Goal: Task Accomplishment & Management: Use online tool/utility

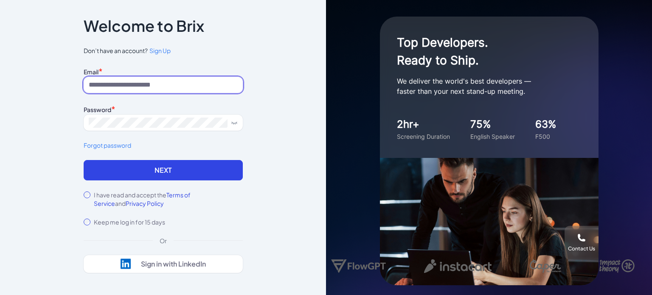
click at [149, 85] on input at bounding box center [163, 85] width 159 height 16
type input "*****"
click at [191, 204] on label "I have read and accept the Terms of Service and Privacy Policy" at bounding box center [168, 199] width 149 height 17
click at [178, 87] on input "*****" at bounding box center [163, 85] width 159 height 16
click at [165, 229] on div "Notice To proceed, please agree to the Terms of Service and Privary Policy . Ca…" at bounding box center [163, 146] width 159 height 254
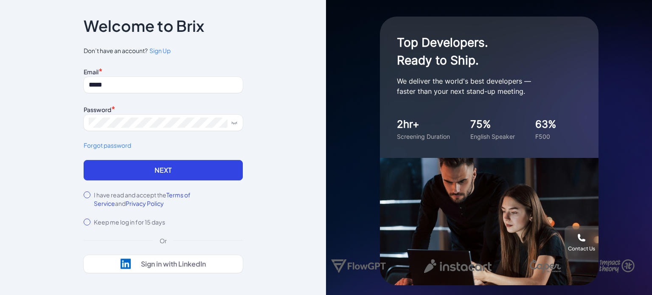
click at [156, 54] on span "Sign Up" at bounding box center [159, 51] width 21 height 8
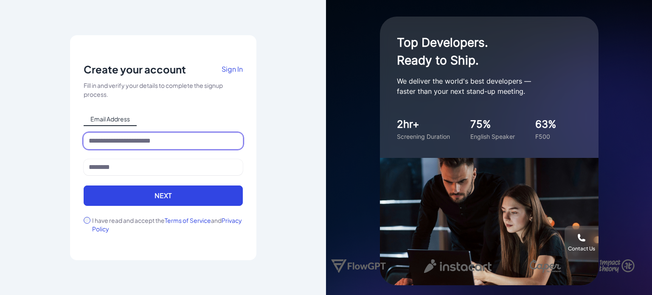
click at [132, 138] on input at bounding box center [163, 141] width 159 height 16
type input "**********"
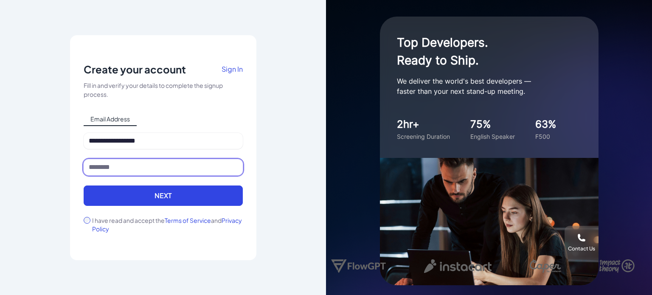
click at [130, 166] on input at bounding box center [163, 167] width 159 height 16
type input "*****"
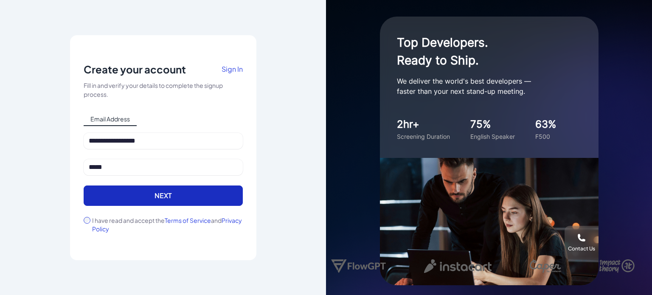
click at [116, 200] on button "Next" at bounding box center [163, 196] width 159 height 20
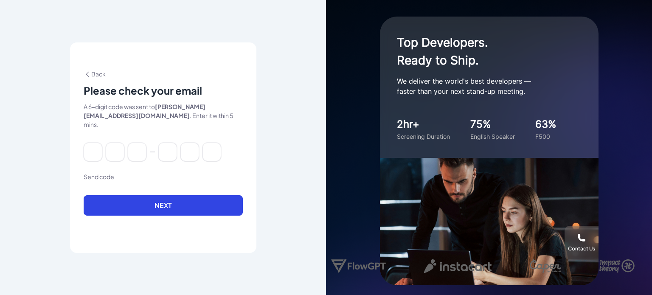
click at [104, 150] on div at bounding box center [163, 152] width 159 height 19
drag, startPoint x: 95, startPoint y: 147, endPoint x: 96, endPoint y: 156, distance: 8.5
click at [95, 147] on input at bounding box center [93, 152] width 19 height 19
paste input "******"
type input "*"
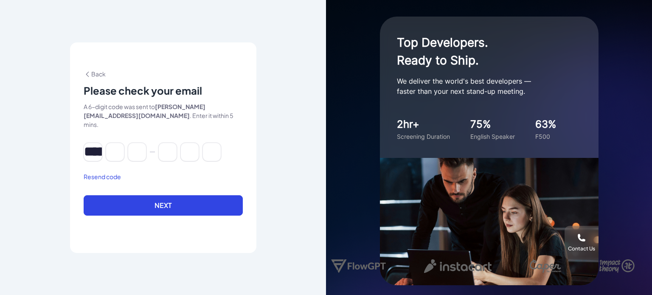
type input "*"
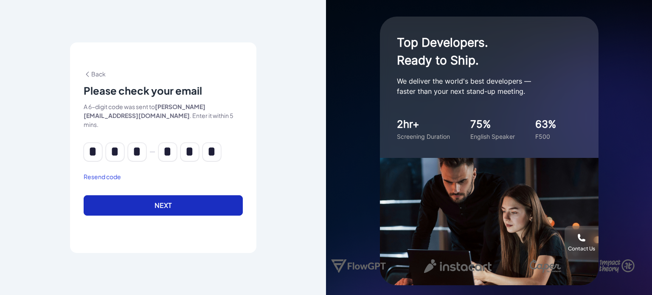
click at [109, 197] on button "Next" at bounding box center [163, 205] width 159 height 20
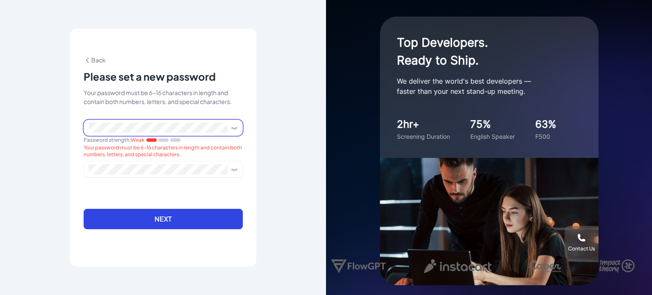
click at [39, 129] on div "**********" at bounding box center [163, 147] width 326 height 295
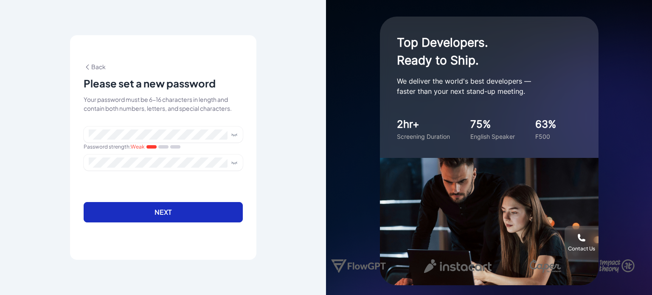
click at [183, 208] on button "Next" at bounding box center [163, 212] width 159 height 20
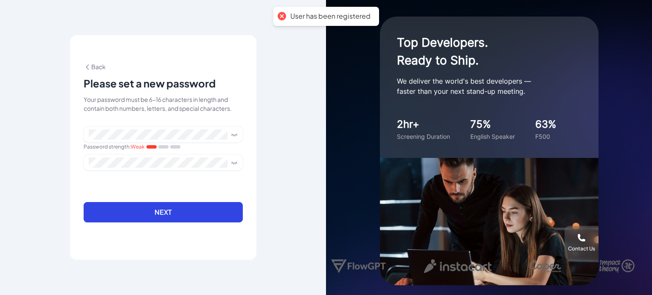
click at [88, 63] on icon at bounding box center [88, 67] width 8 height 8
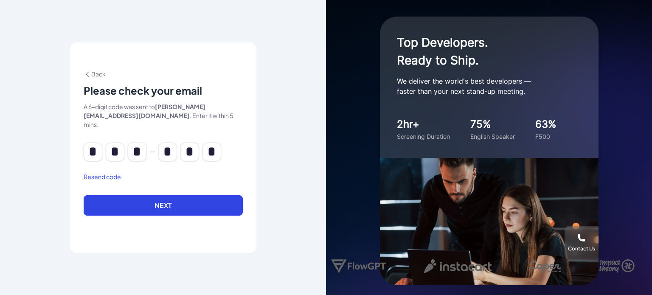
click at [104, 76] on span "Back" at bounding box center [95, 74] width 22 height 8
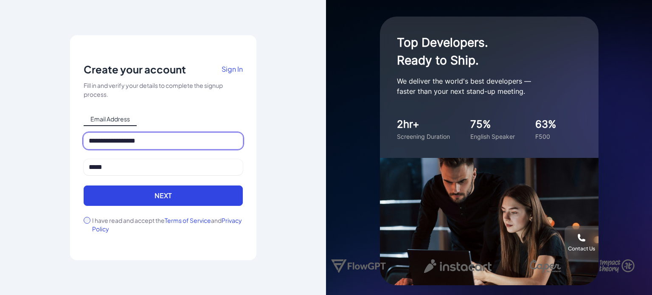
click at [162, 143] on input "**********" at bounding box center [163, 141] width 159 height 16
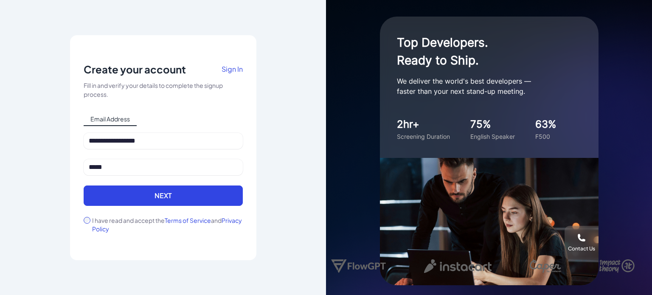
click at [234, 66] on span "Sign In" at bounding box center [232, 69] width 21 height 9
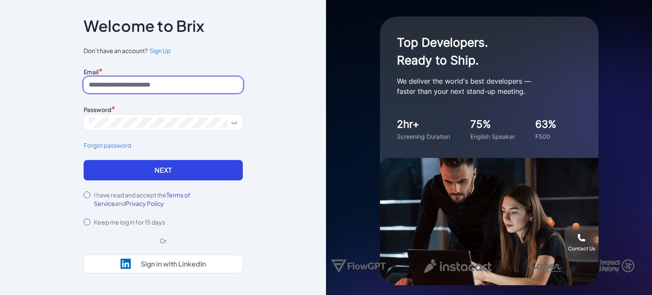
drag, startPoint x: 126, startPoint y: 86, endPoint x: 129, endPoint y: 92, distance: 6.6
click at [126, 86] on input at bounding box center [163, 85] width 159 height 16
type input "**********"
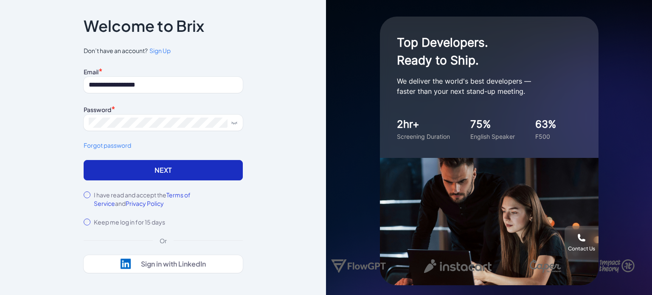
click at [124, 166] on button "Next" at bounding box center [163, 170] width 159 height 20
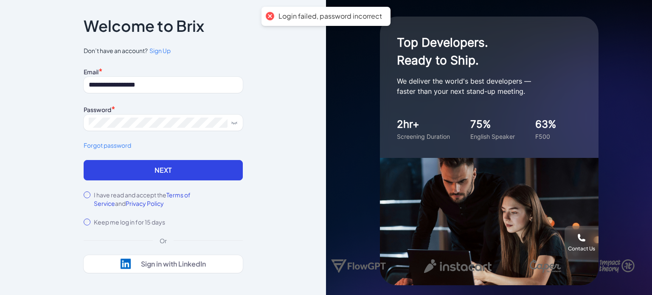
click at [130, 146] on link "Forgot password" at bounding box center [163, 145] width 159 height 9
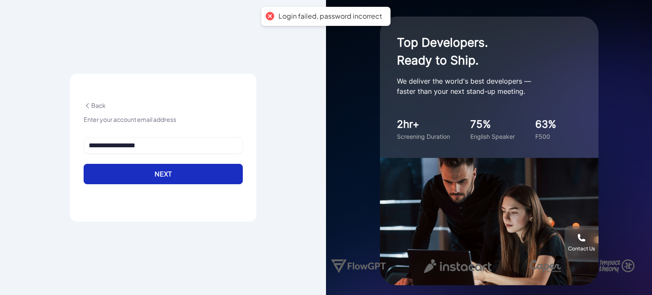
click at [158, 172] on button "Next" at bounding box center [163, 174] width 159 height 20
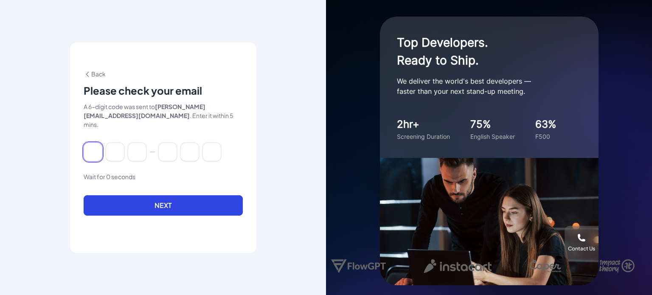
drag, startPoint x: 100, startPoint y: 152, endPoint x: 119, endPoint y: 178, distance: 32.8
click at [100, 152] on input at bounding box center [93, 152] width 19 height 19
paste input "******"
type input "*"
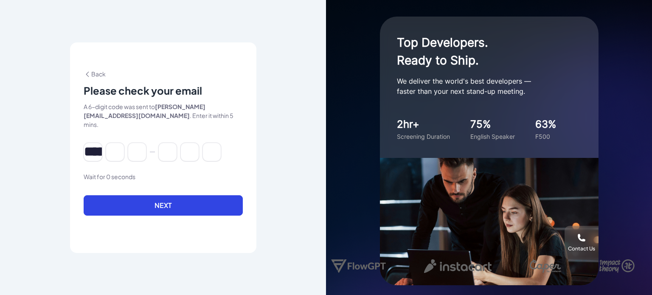
type input "*"
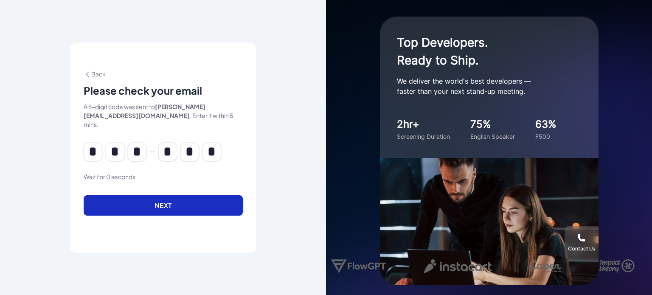
click at [124, 196] on button "Next" at bounding box center [163, 205] width 159 height 20
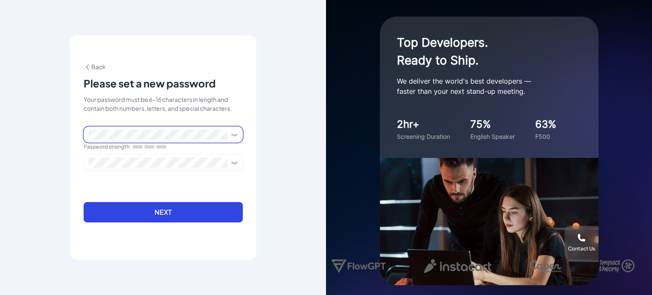
click at [120, 128] on span at bounding box center [163, 135] width 159 height 16
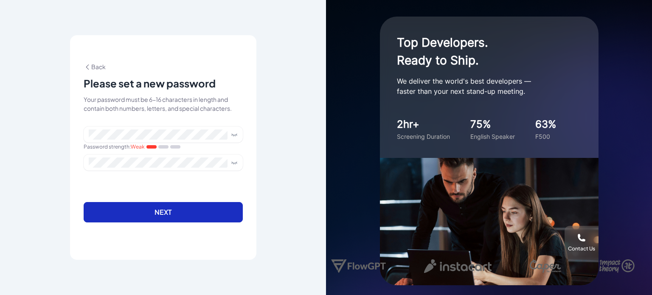
click at [144, 205] on button "Next" at bounding box center [163, 212] width 159 height 20
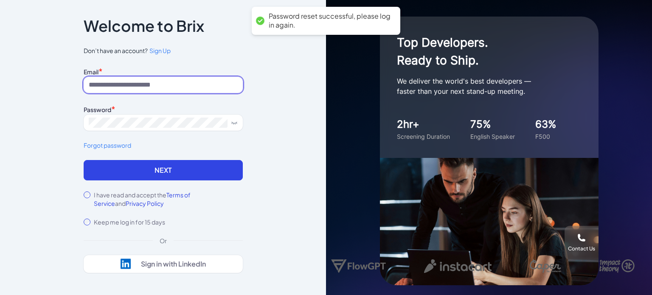
click at [172, 87] on input at bounding box center [163, 85] width 159 height 16
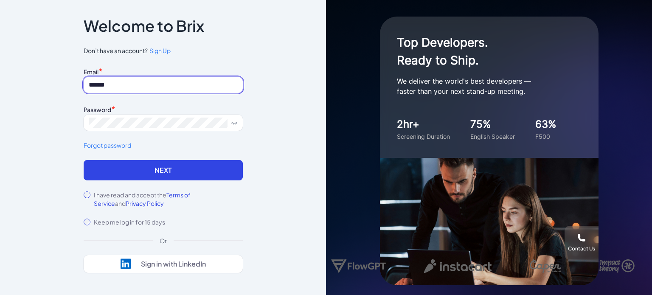
type input "**********"
click at [89, 192] on div "I have read and accept the Terms of Service and Privacy Policy" at bounding box center [163, 199] width 159 height 17
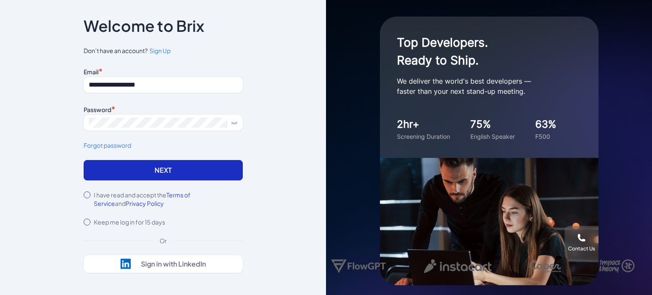
click at [119, 164] on button "Next" at bounding box center [163, 170] width 159 height 20
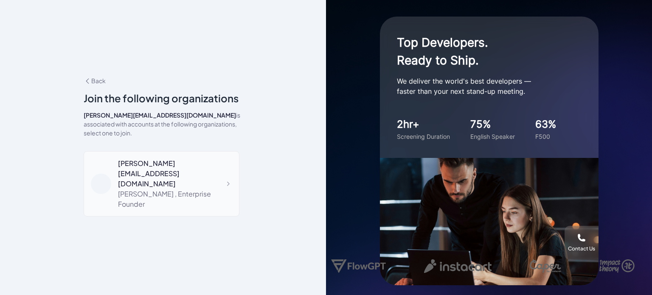
click at [194, 189] on div "Blake Zhu , Enterprise Founder" at bounding box center [175, 199] width 114 height 20
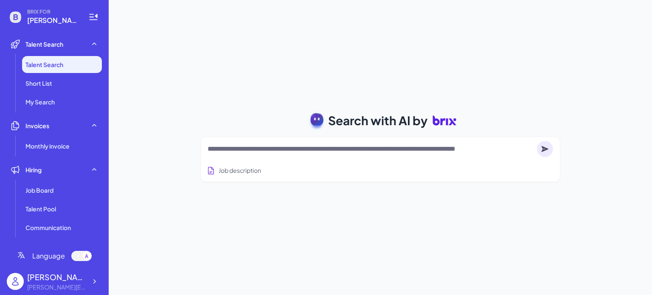
click at [186, 63] on div "Search with AI by Job description Job Titles Location Years of Experience Techn…" at bounding box center [381, 147] width 544 height 295
click at [384, 146] on textarea at bounding box center [371, 149] width 326 height 10
click at [263, 147] on textarea at bounding box center [371, 149] width 326 height 10
paste textarea "**********"
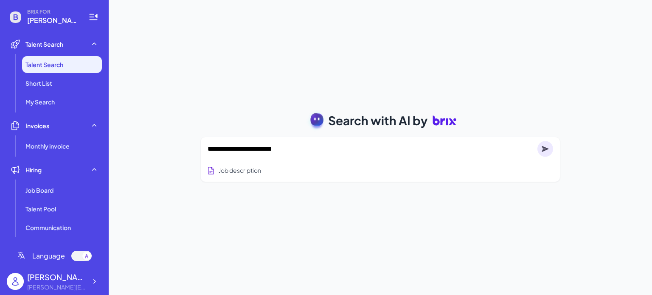
click at [310, 149] on textarea "**********" at bounding box center [371, 149] width 327 height 10
paste textarea "**********"
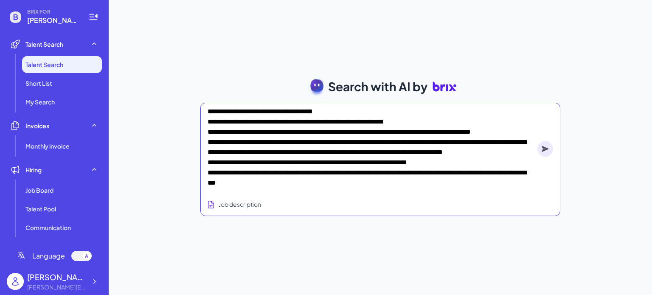
click at [209, 110] on textarea "**********" at bounding box center [371, 149] width 327 height 85
click at [358, 110] on textarea "**********" at bounding box center [371, 149] width 327 height 85
type textarea "**********"
click at [545, 149] on icon at bounding box center [545, 149] width 7 height 6
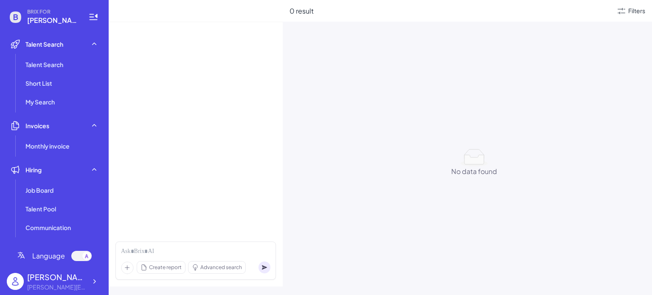
scroll to position [211, 0]
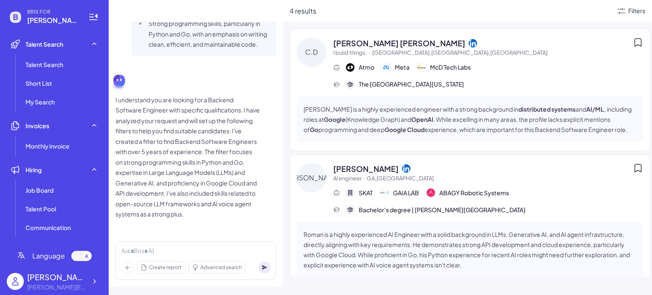
click at [430, 111] on p "[PERSON_NAME] is a highly experienced engineer with a strong background in dist…" at bounding box center [470, 119] width 333 height 31
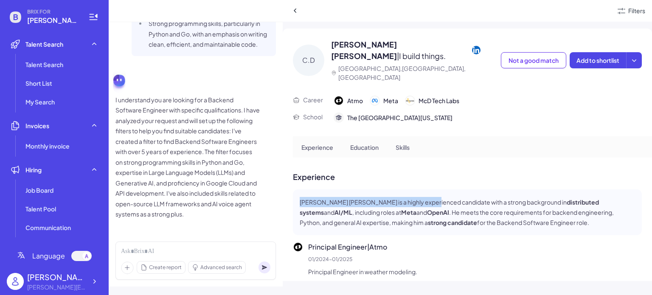
drag, startPoint x: 293, startPoint y: 189, endPoint x: 493, endPoint y: 197, distance: 199.3
click at [487, 196] on div "[PERSON_NAME] [PERSON_NAME] is a highly experienced candidate with a strong bac…" at bounding box center [467, 212] width 349 height 46
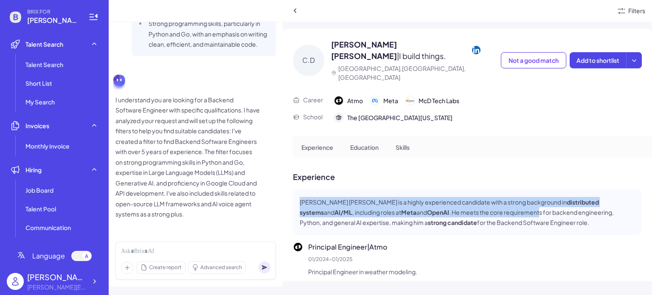
click at [437, 202] on p "[PERSON_NAME] [PERSON_NAME] is a highly experienced candidate with a strong bac…" at bounding box center [467, 212] width 335 height 31
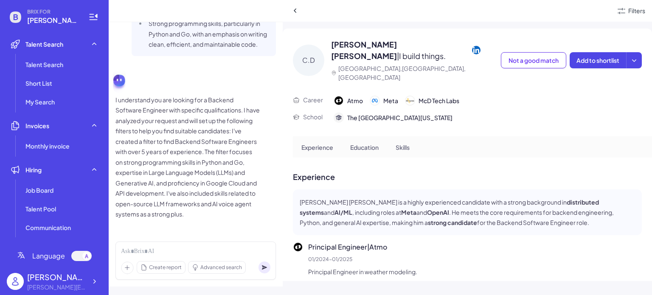
click at [472, 48] on icon at bounding box center [476, 50] width 8 height 8
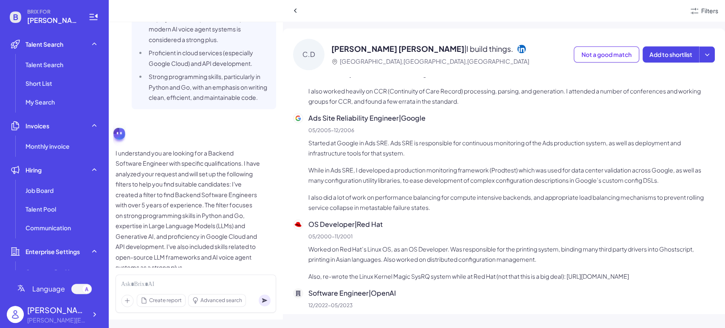
scroll to position [816, 0]
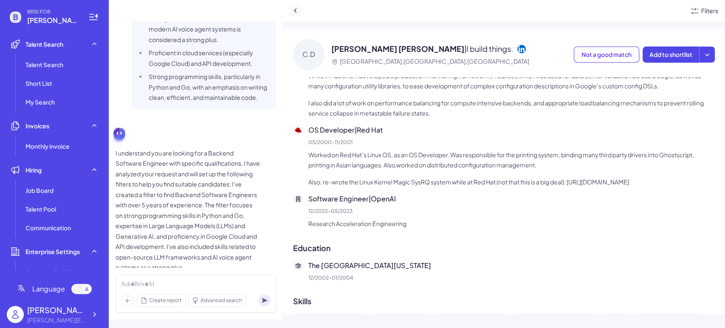
click at [296, 11] on icon at bounding box center [295, 10] width 8 height 8
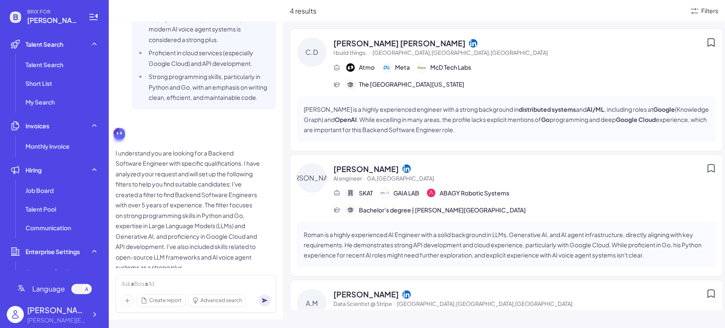
click at [373, 170] on span "[PERSON_NAME]" at bounding box center [365, 168] width 65 height 11
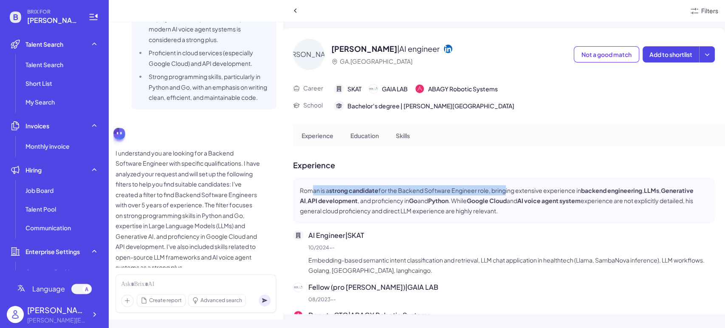
drag, startPoint x: 328, startPoint y: 187, endPoint x: 589, endPoint y: 200, distance: 261.5
click at [590, 200] on p "Roman is a strong candidate for the Backend Software Engineer role, bringing ex…" at bounding box center [504, 200] width 408 height 31
click at [530, 215] on p "Roman is a strong candidate for the Backend Software Engineer role, bringing ex…" at bounding box center [504, 200] width 408 height 31
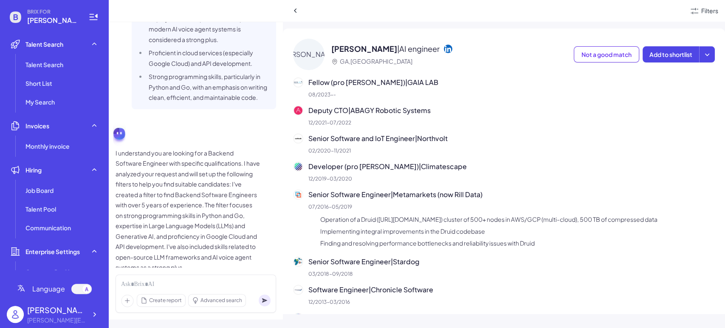
scroll to position [189, 0]
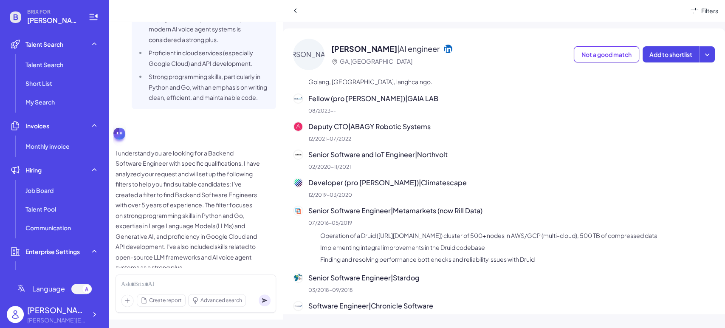
drag, startPoint x: 527, startPoint y: 163, endPoint x: 524, endPoint y: 169, distance: 7.3
click at [527, 163] on p "02/2020 - 11/2021" at bounding box center [511, 167] width 406 height 8
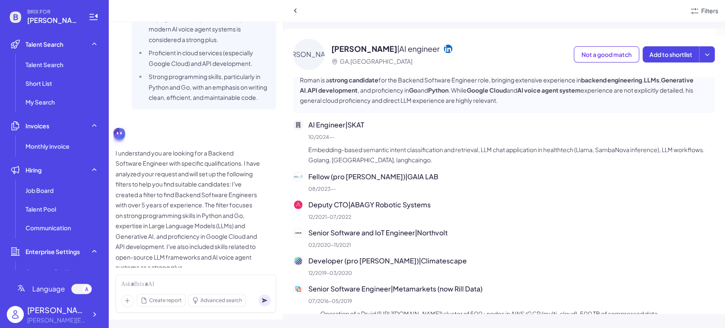
scroll to position [94, 0]
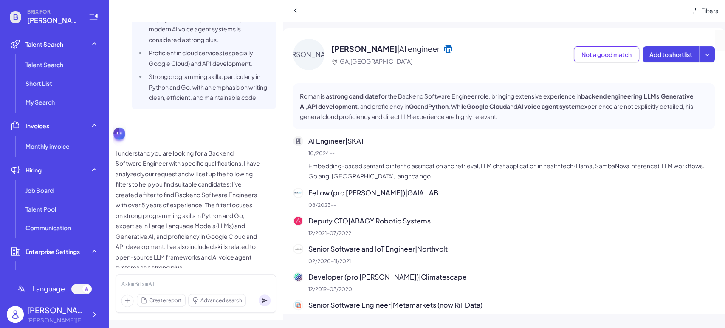
click at [384, 179] on p "Embedding-based semantic intent classification and retrieval, LLM chat applicat…" at bounding box center [511, 171] width 406 height 20
drag, startPoint x: 397, startPoint y: 177, endPoint x: 313, endPoint y: 176, distance: 84.9
click at [313, 176] on p "Embedding-based semantic intent classification and retrieval, LLM chat applicat…" at bounding box center [511, 171] width 406 height 20
click at [373, 176] on p "Embedding-based semantic intent classification and retrieval, LLM chat applicat…" at bounding box center [511, 171] width 406 height 20
click at [290, 14] on button at bounding box center [296, 11] width 12 height 12
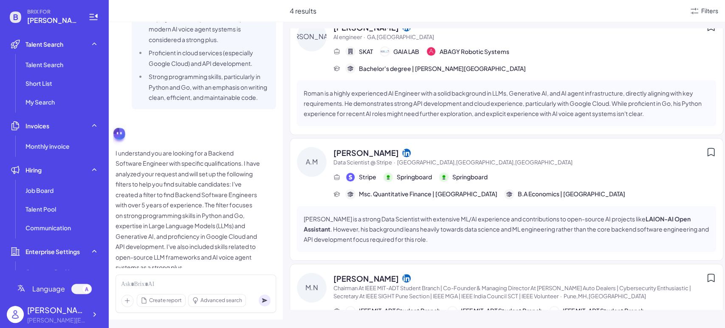
click at [393, 150] on span "[PERSON_NAME]" at bounding box center [365, 152] width 65 height 11
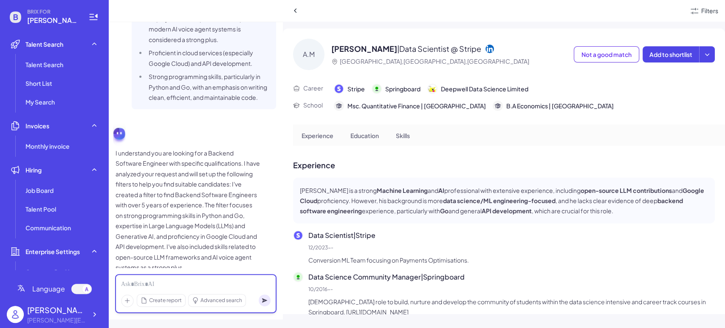
click at [130, 280] on div at bounding box center [195, 284] width 149 height 9
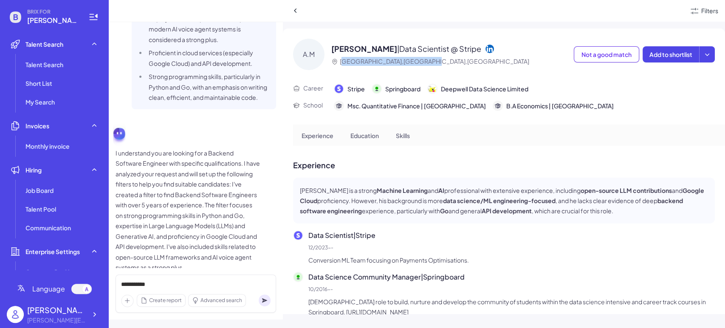
drag, startPoint x: 343, startPoint y: 62, endPoint x: 459, endPoint y: 54, distance: 117.0
click at [459, 54] on div "[PERSON_NAME] | Data Scientist @ Stripe [GEOGRAPHIC_DATA],[GEOGRAPHIC_DATA],[GE…" at bounding box center [430, 54] width 198 height 23
click at [267, 295] on circle at bounding box center [265, 300] width 12 height 12
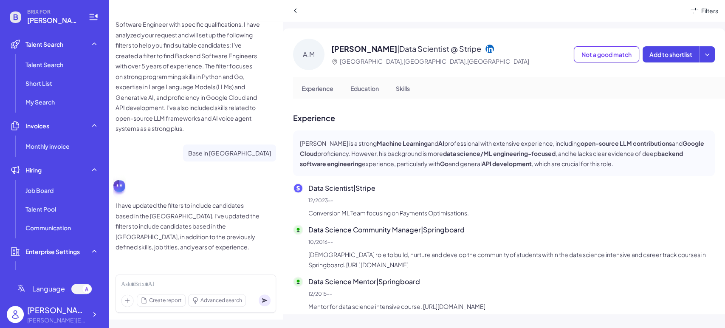
scroll to position [0, 0]
click at [297, 9] on icon at bounding box center [295, 10] width 8 height 8
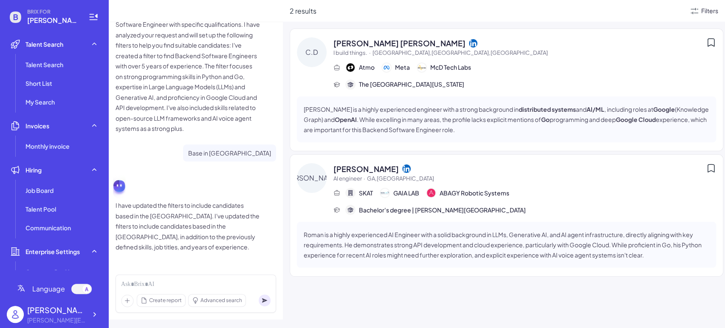
click at [652, 14] on div "Filters" at bounding box center [709, 10] width 17 height 9
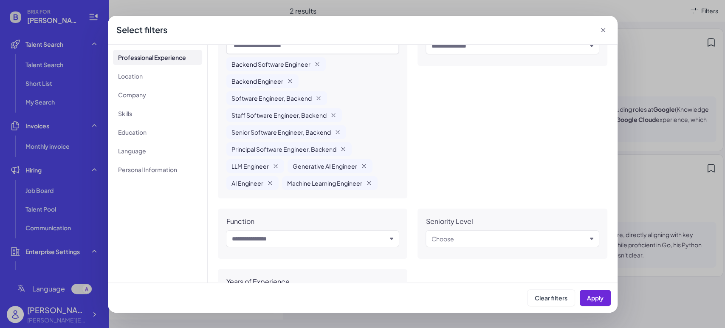
scroll to position [6, 0]
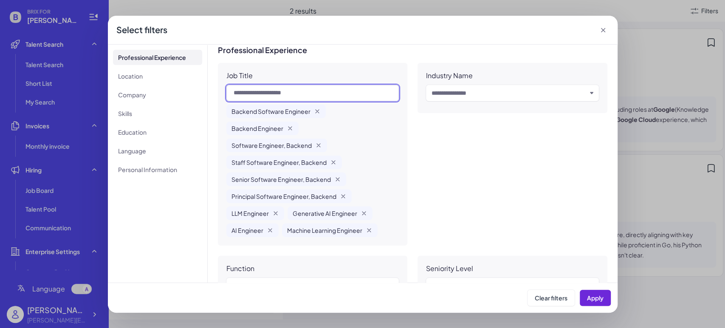
click at [289, 93] on input "text" at bounding box center [312, 93] width 173 height 16
type input "**********"
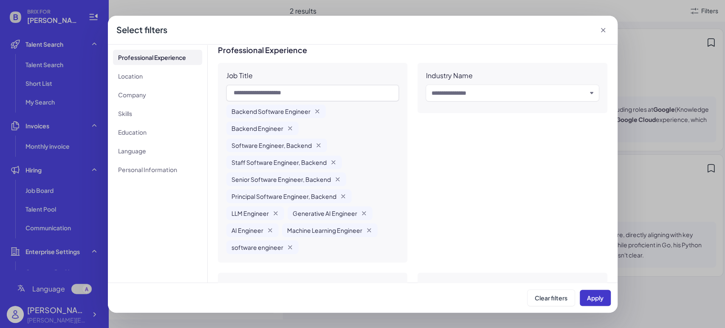
click at [592, 295] on span "Apply" at bounding box center [595, 298] width 17 height 8
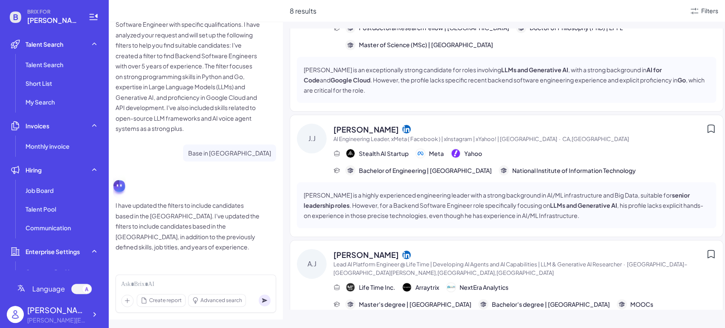
scroll to position [0, 0]
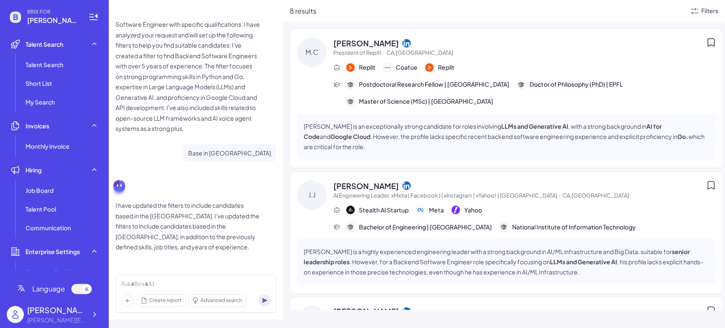
click at [652, 12] on div "Filters" at bounding box center [709, 10] width 17 height 9
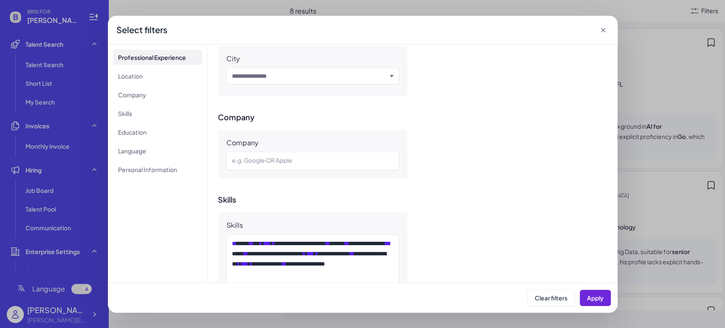
scroll to position [258, 0]
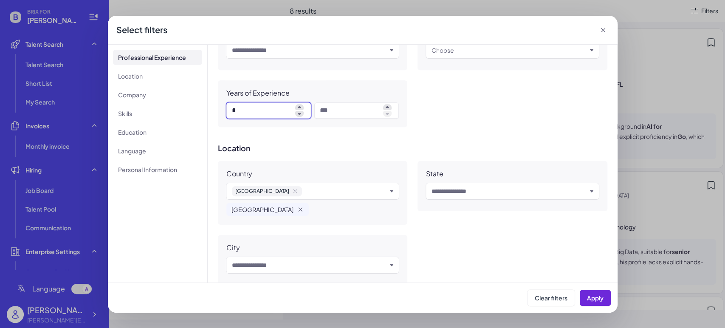
drag, startPoint x: 261, startPoint y: 105, endPoint x: 0, endPoint y: 94, distance: 261.0
click at [0, 96] on div "**********" at bounding box center [362, 164] width 725 height 328
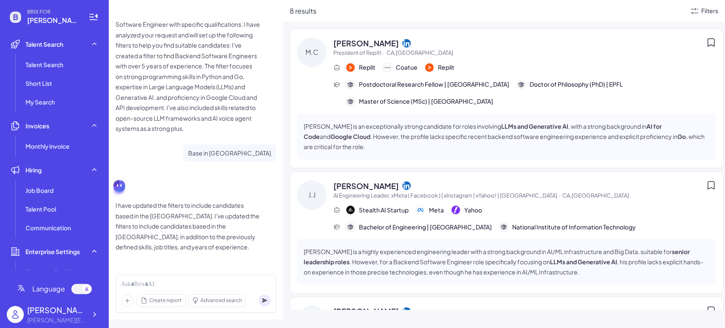
click at [652, 9] on div "Filters" at bounding box center [709, 10] width 17 height 9
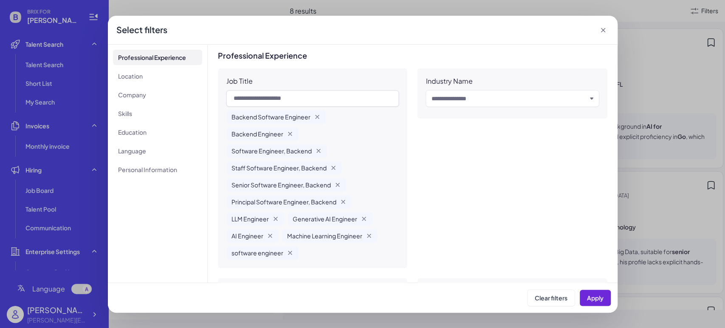
scroll to position [236, 0]
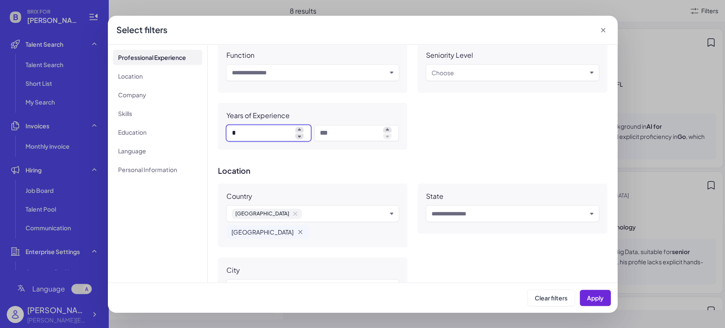
click at [249, 128] on input "*" at bounding box center [262, 133] width 60 height 10
type input "*"
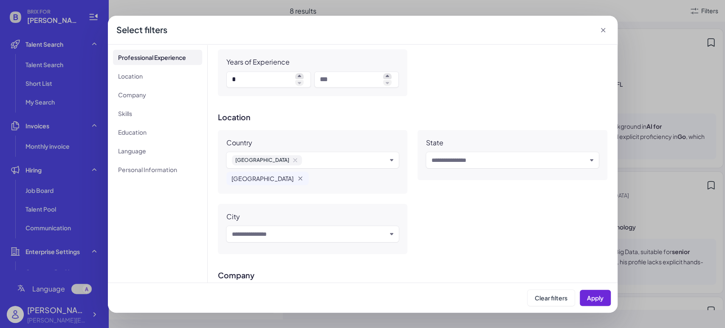
scroll to position [330, 0]
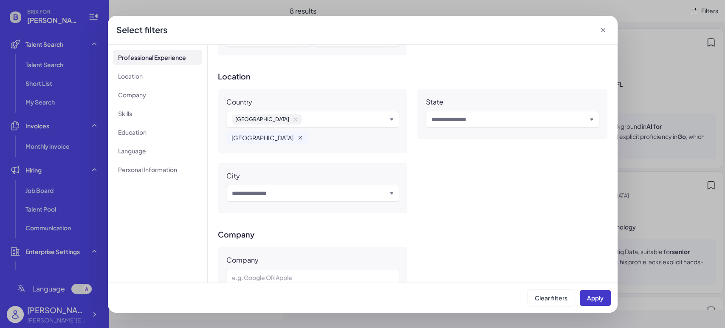
click at [588, 295] on span "Apply" at bounding box center [595, 298] width 17 height 8
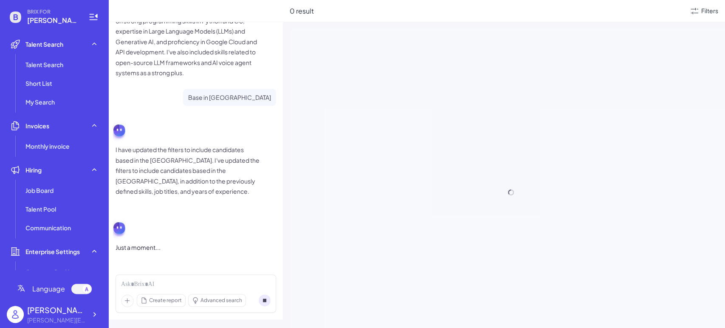
scroll to position [297, 0]
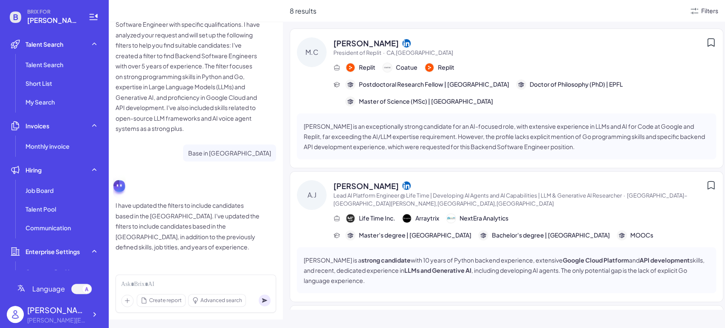
click at [652, 6] on div "Filters" at bounding box center [709, 10] width 17 height 9
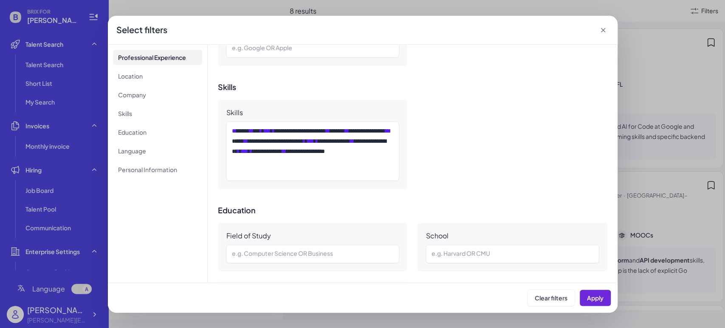
scroll to position [519, 0]
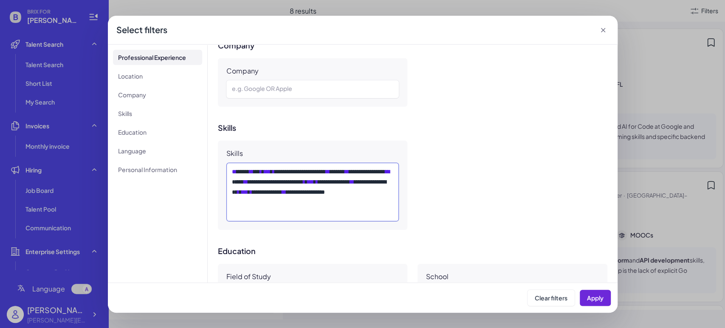
click at [302, 190] on div "**********" at bounding box center [311, 191] width 159 height 51
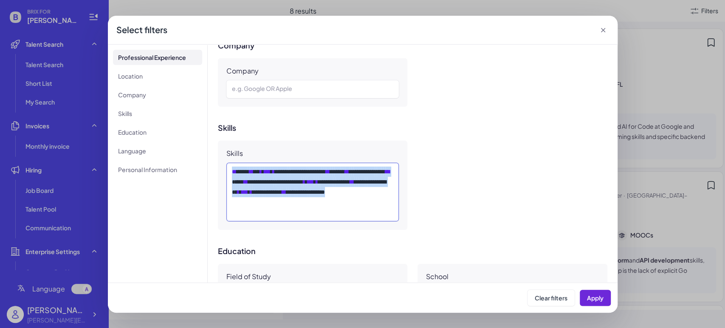
copy div "**********"
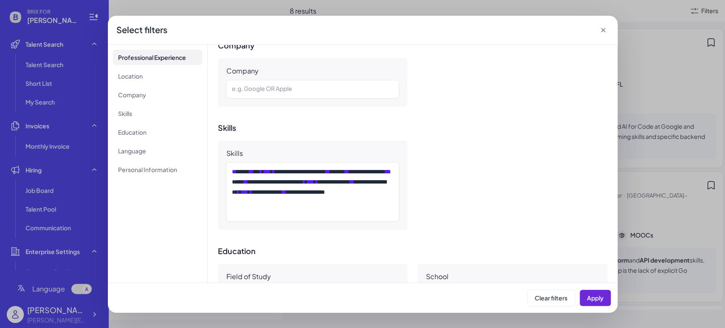
click at [652, 86] on div "**********" at bounding box center [362, 164] width 725 height 328
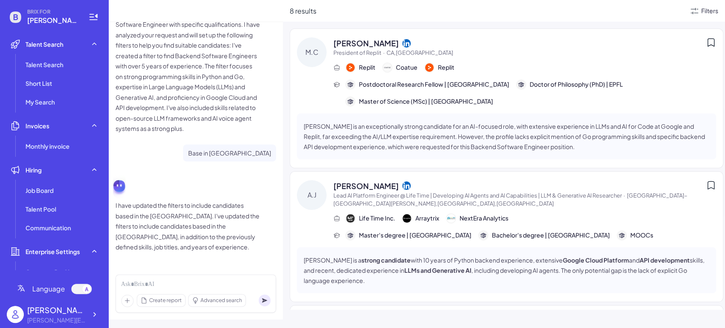
click at [652, 14] on div "Filters" at bounding box center [709, 10] width 17 height 9
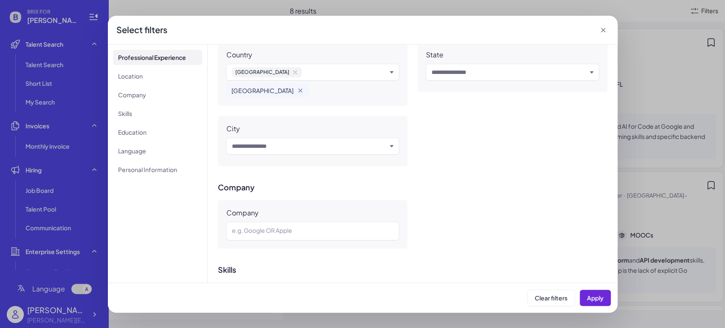
scroll to position [566, 0]
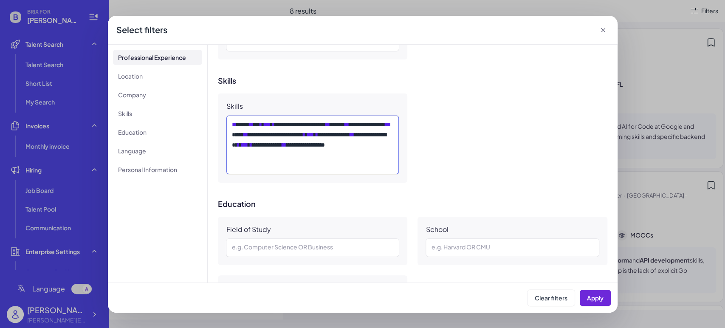
click at [283, 163] on div "**********" at bounding box center [311, 144] width 159 height 51
click at [289, 163] on div "**********" at bounding box center [311, 144] width 159 height 51
drag, startPoint x: 287, startPoint y: 153, endPoint x: 356, endPoint y: 161, distance: 69.2
click at [356, 161] on div "**********" at bounding box center [311, 144] width 159 height 51
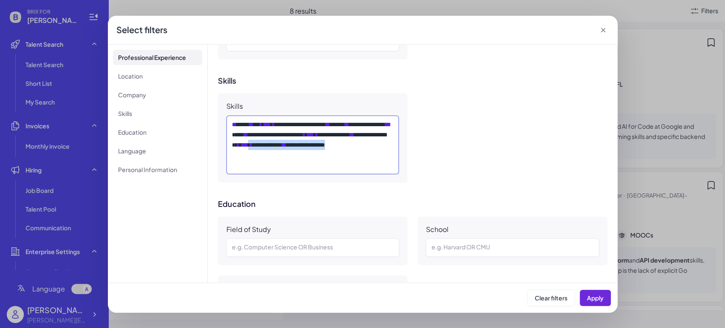
click at [297, 167] on div "**********" at bounding box center [311, 144] width 159 height 51
click at [248, 148] on span "***" at bounding box center [245, 145] width 6 height 6
drag, startPoint x: 276, startPoint y: 152, endPoint x: 324, endPoint y: 167, distance: 50.4
click at [322, 166] on div "**********" at bounding box center [311, 144] width 159 height 51
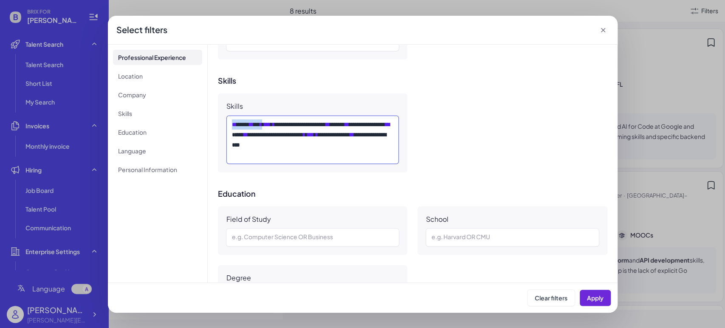
drag, startPoint x: 273, startPoint y: 121, endPoint x: 223, endPoint y: 119, distance: 49.7
click at [223, 119] on div "**********" at bounding box center [313, 132] width 190 height 79
drag, startPoint x: 289, startPoint y: 121, endPoint x: 226, endPoint y: 121, distance: 62.4
click at [226, 121] on div "**********" at bounding box center [312, 140] width 173 height 48
click at [302, 146] on div "**********" at bounding box center [311, 139] width 159 height 41
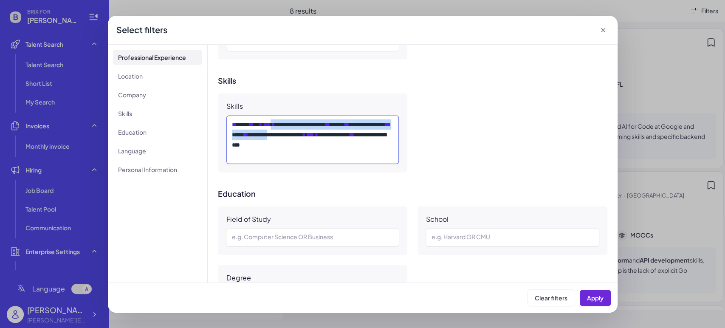
drag, startPoint x: 289, startPoint y: 121, endPoint x: 355, endPoint y: 135, distance: 67.2
click at [355, 135] on div "**********" at bounding box center [311, 139] width 159 height 41
drag, startPoint x: 290, startPoint y: 123, endPoint x: 374, endPoint y: 126, distance: 83.7
click at [374, 126] on div "**********" at bounding box center [311, 139] width 159 height 41
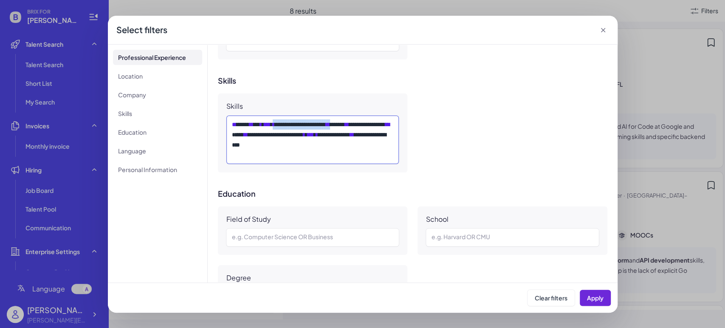
click at [330, 126] on span "**" at bounding box center [328, 124] width 4 height 6
drag, startPoint x: 292, startPoint y: 123, endPoint x: 302, endPoint y: 131, distance: 12.7
click at [302, 131] on div "**********" at bounding box center [311, 139] width 159 height 41
click at [343, 141] on div "**********" at bounding box center [311, 139] width 159 height 41
click at [596, 295] on span "Apply" at bounding box center [595, 298] width 17 height 8
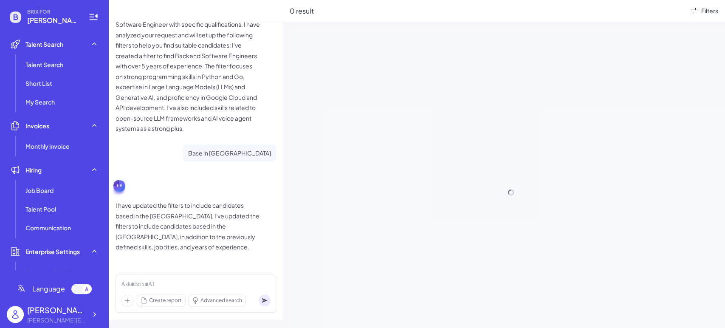
scroll to position [297, 0]
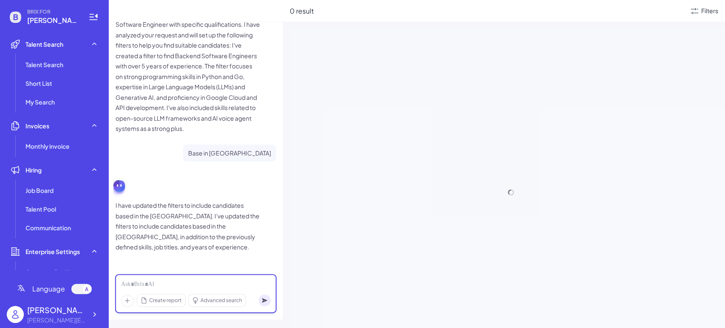
click at [152, 288] on div at bounding box center [195, 284] width 149 height 9
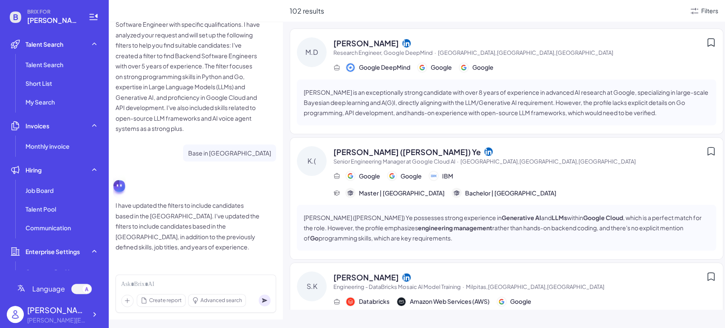
click at [652, 7] on icon at bounding box center [694, 11] width 10 height 10
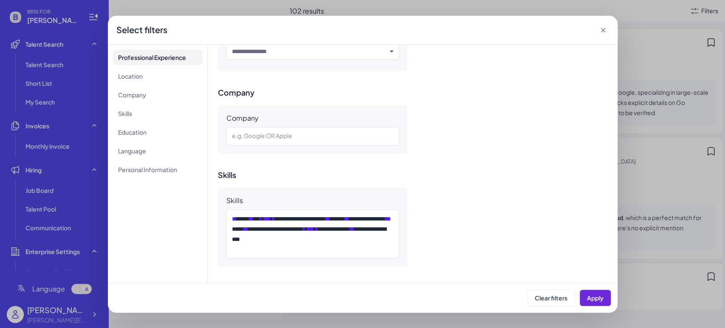
scroll to position [519, 0]
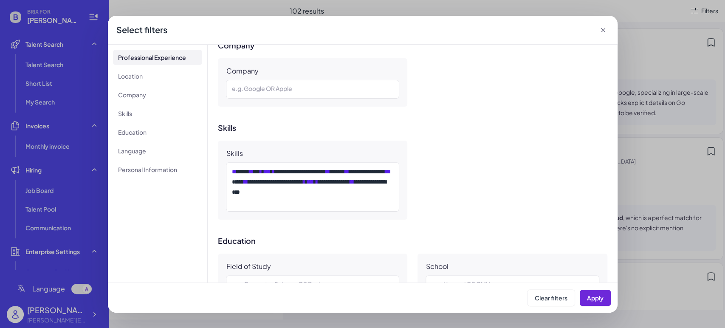
click at [602, 27] on icon at bounding box center [603, 30] width 8 height 8
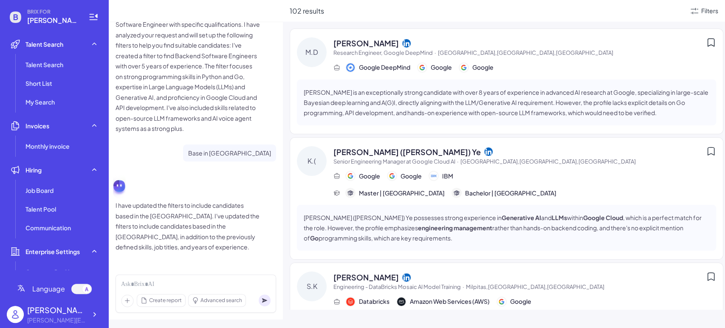
click at [241, 278] on div "Create report Advanced search" at bounding box center [196, 293] width 161 height 38
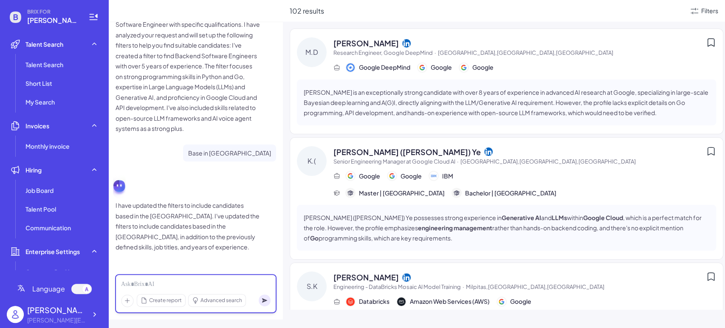
click at [240, 280] on div at bounding box center [195, 284] width 149 height 9
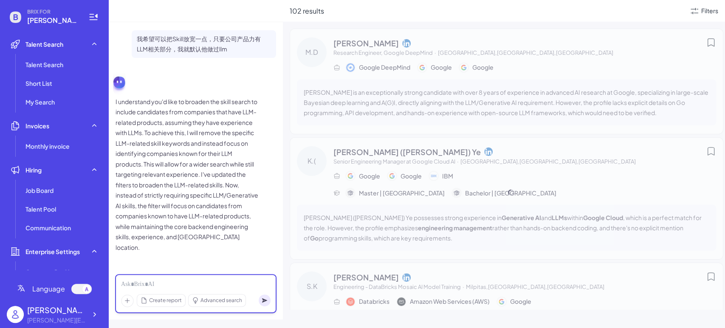
scroll to position [530, 0]
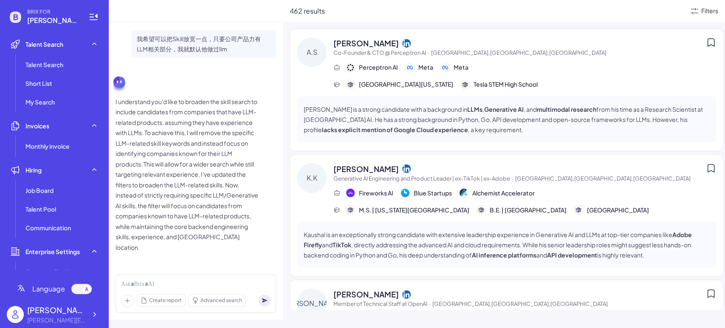
click at [652, 10] on div "Filters" at bounding box center [709, 10] width 17 height 9
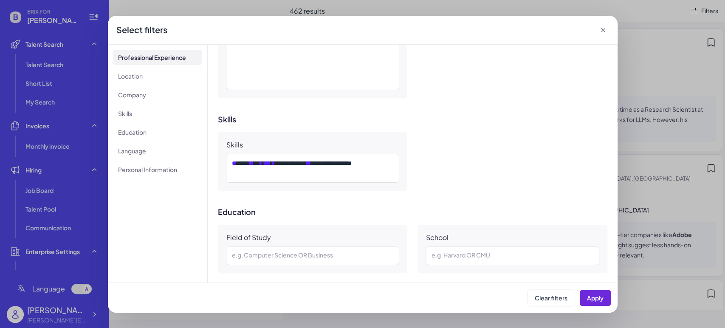
scroll to position [660, 0]
click at [601, 26] on icon at bounding box center [603, 30] width 8 height 8
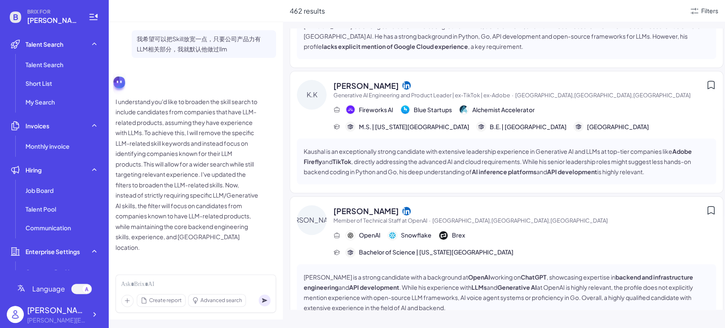
scroll to position [0, 0]
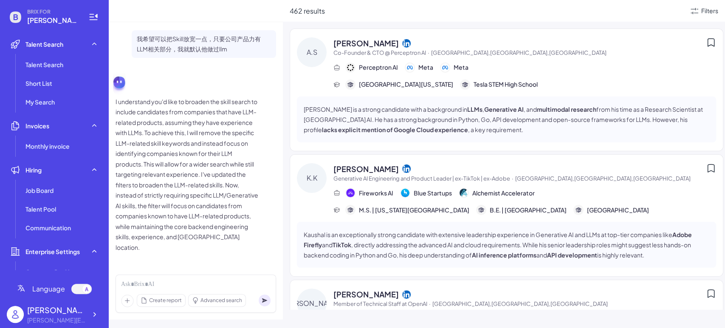
click at [510, 114] on p "[PERSON_NAME] is a strong candidate with a background in LLMs , Generative AI ,…" at bounding box center [507, 119] width 406 height 31
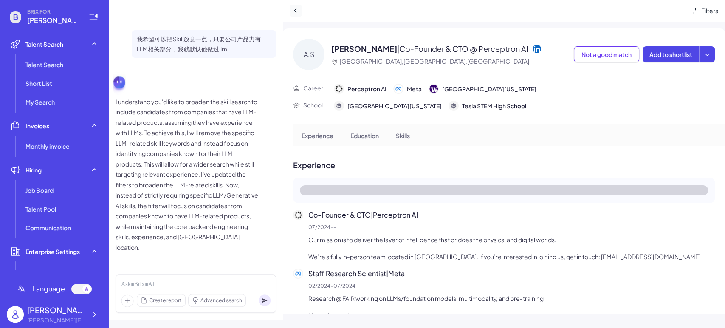
click at [295, 8] on icon at bounding box center [295, 10] width 8 height 8
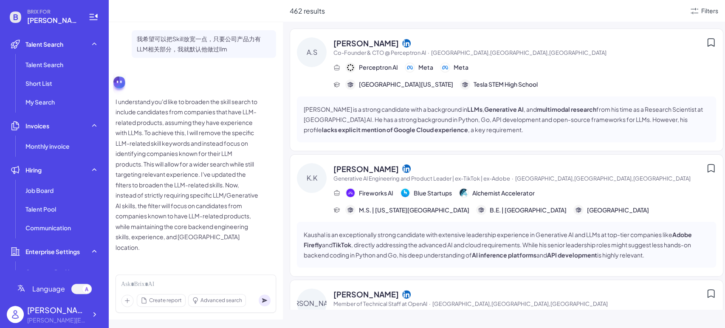
click at [476, 111] on strong "LLMs" at bounding box center [474, 109] width 15 height 8
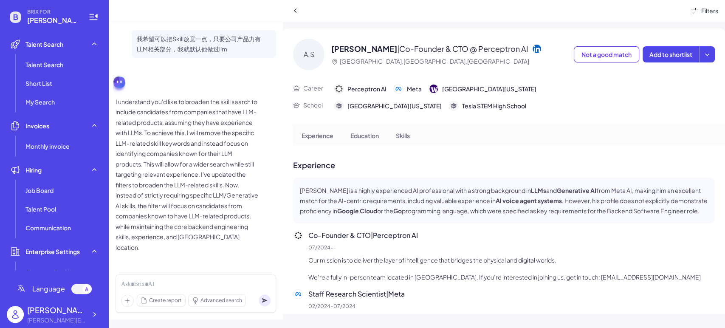
scroll to position [141, 0]
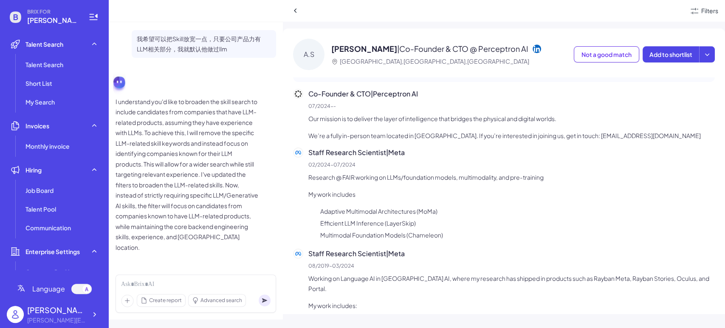
click at [397, 182] on p "Research @ FAIR working on LLMs/foundation models, multimodality, and pre-train…" at bounding box center [511, 177] width 406 height 10
click at [319, 182] on p "Research @ FAIR working on LLMs/foundation models, multimodality, and pre-train…" at bounding box center [511, 177] width 406 height 10
drag, startPoint x: 305, startPoint y: 186, endPoint x: 476, endPoint y: 193, distance: 170.8
click at [476, 193] on div "Staff Research Scientist | Meta 02/2024 - 07/2024 Research @ FAIR working on LL…" at bounding box center [504, 194] width 422 height 94
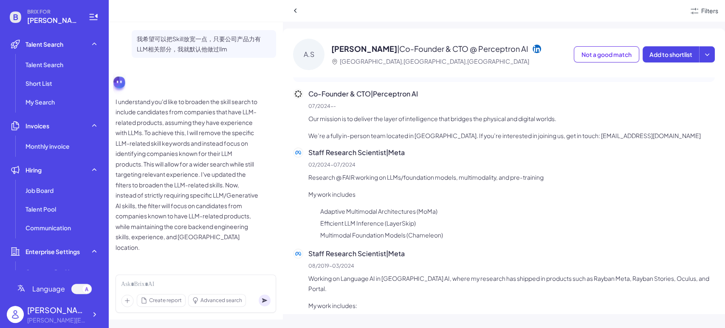
click at [462, 199] on p "My work includes" at bounding box center [511, 194] width 406 height 10
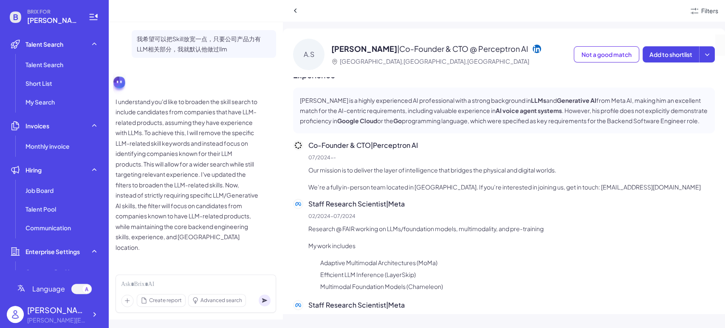
scroll to position [47, 0]
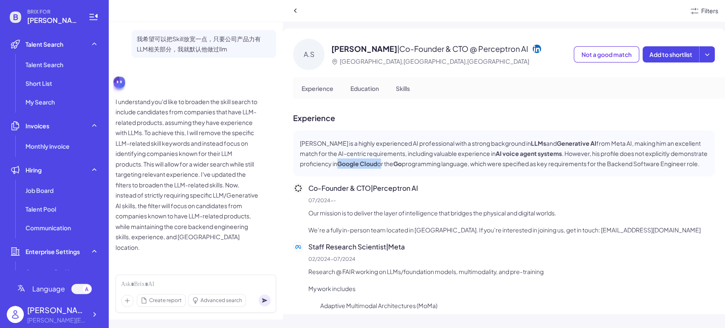
drag, startPoint x: 337, startPoint y: 166, endPoint x: 381, endPoint y: 166, distance: 44.6
click at [381, 166] on p "[PERSON_NAME] is a highly experienced AI professional with a strong background …" at bounding box center [504, 153] width 408 height 31
click at [611, 158] on p "[PERSON_NAME] is a highly experienced AI professional with a strong background …" at bounding box center [504, 153] width 408 height 31
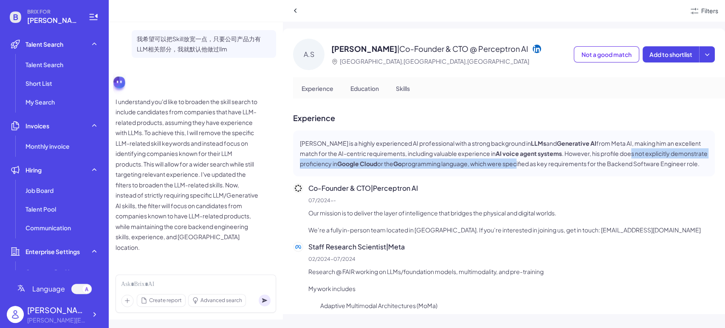
drag, startPoint x: 644, startPoint y: 152, endPoint x: 520, endPoint y: 167, distance: 124.9
click at [520, 167] on p "[PERSON_NAME] is a highly experienced AI professional with a strong background …" at bounding box center [504, 153] width 408 height 31
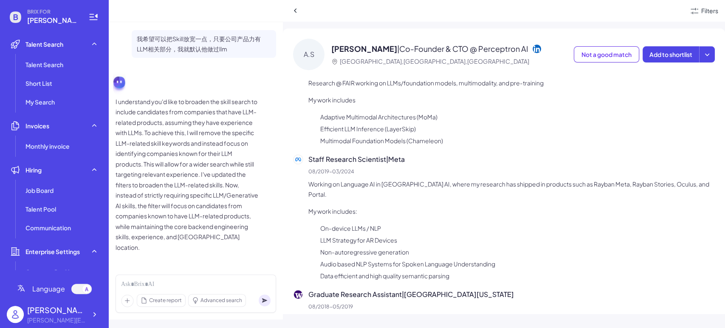
scroll to position [283, 0]
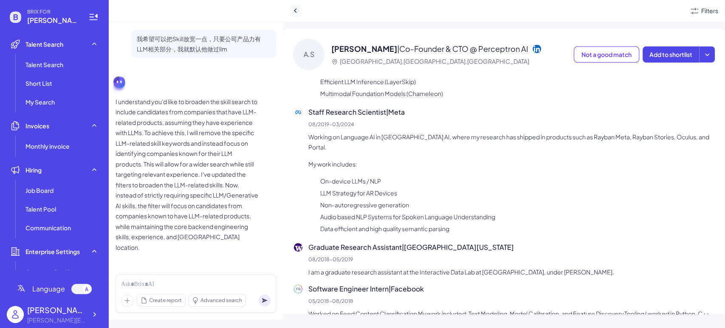
click at [292, 10] on icon at bounding box center [295, 10] width 8 height 8
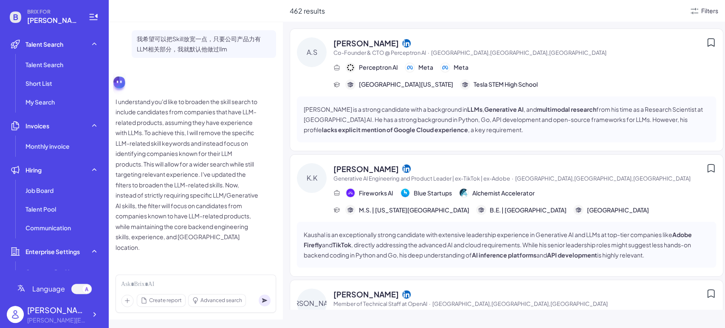
click at [652, 12] on div "Filters" at bounding box center [709, 10] width 17 height 9
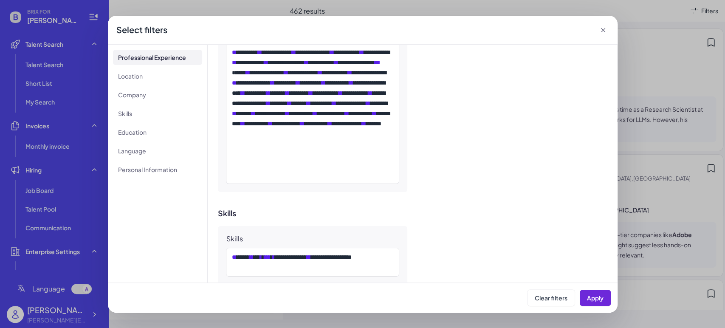
scroll to position [613, 0]
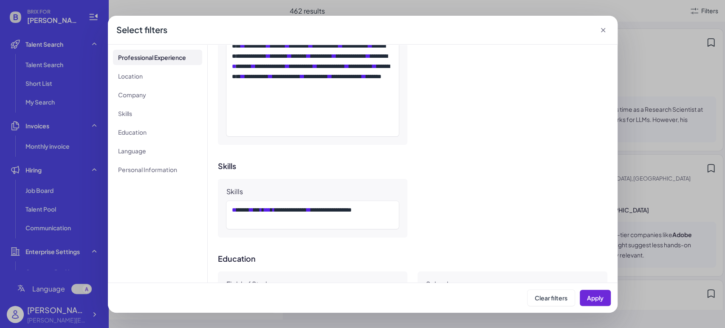
click at [605, 24] on div "Select filters" at bounding box center [363, 30] width 510 height 29
click at [605, 25] on div "Select filters" at bounding box center [363, 30] width 510 height 29
click at [603, 27] on icon at bounding box center [603, 30] width 8 height 8
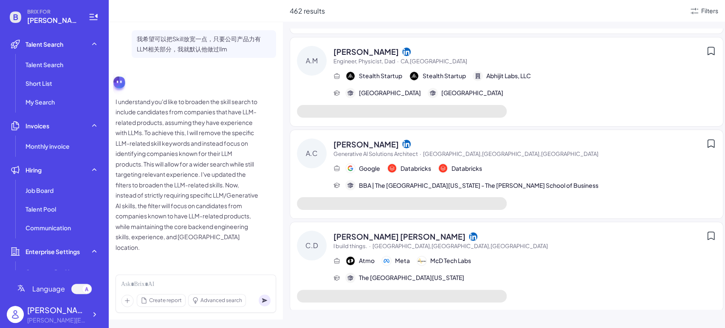
scroll to position [4341, 0]
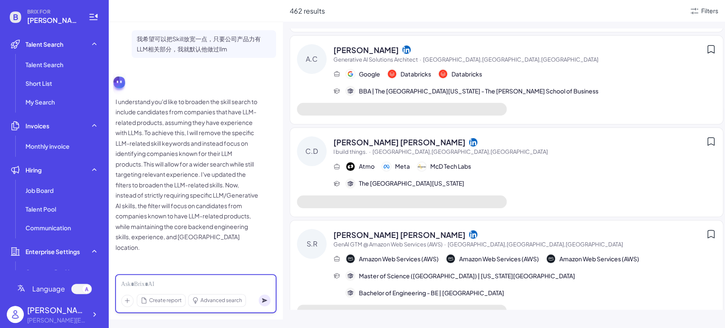
click at [190, 283] on div at bounding box center [195, 284] width 149 height 9
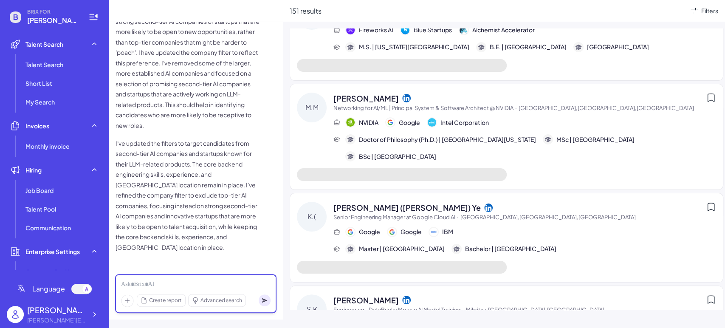
scroll to position [0, 0]
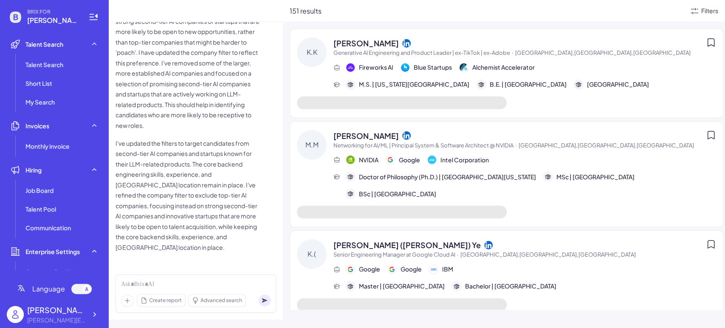
click at [652, 16] on div "151 results Filters" at bounding box center [504, 11] width 442 height 22
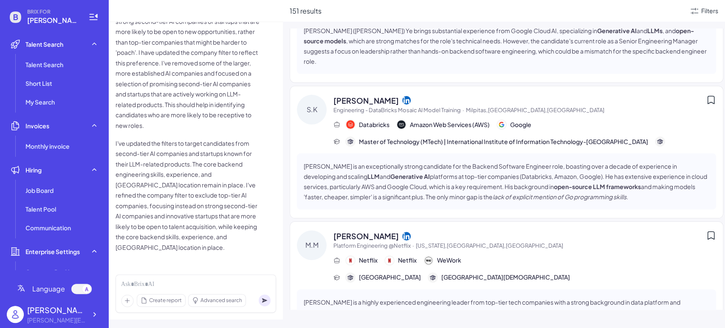
scroll to position [141, 0]
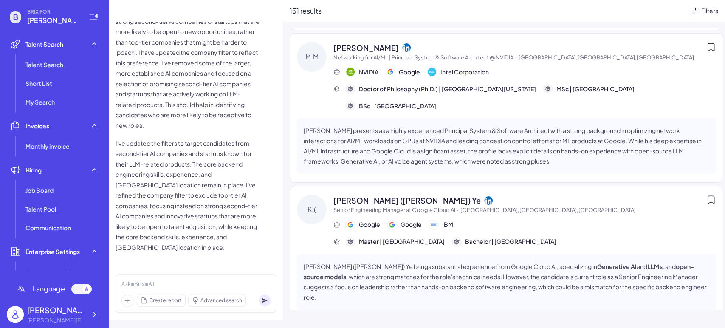
click at [652, 11] on div "Filters" at bounding box center [709, 10] width 17 height 9
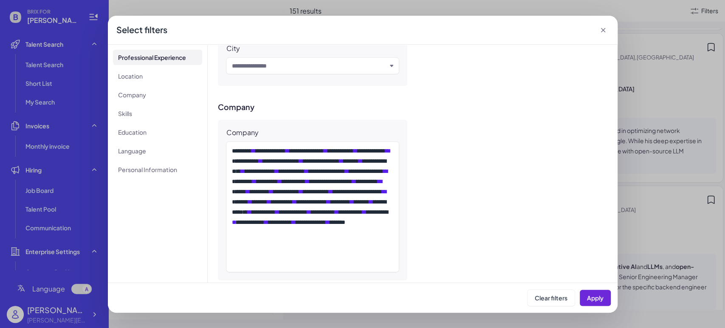
scroll to position [472, 0]
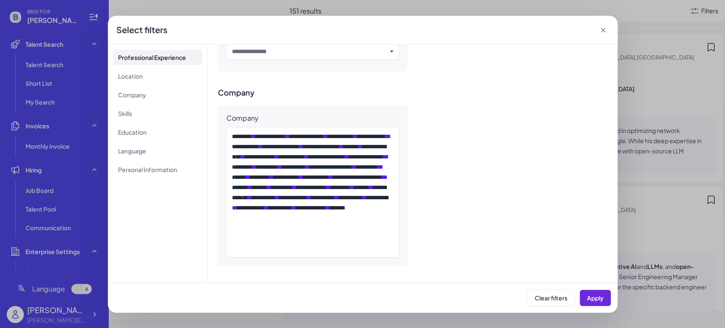
drag, startPoint x: 231, startPoint y: 136, endPoint x: 314, endPoint y: 248, distance: 138.9
click at [314, 248] on div "**********" at bounding box center [312, 192] width 173 height 130
click at [314, 248] on div "**********" at bounding box center [311, 192] width 159 height 122
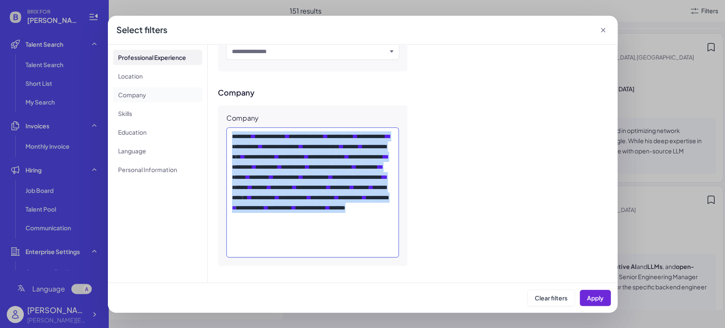
drag, startPoint x: 315, startPoint y: 251, endPoint x: 192, endPoint y: 88, distance: 204.3
click at [192, 88] on div "**********" at bounding box center [363, 164] width 510 height 238
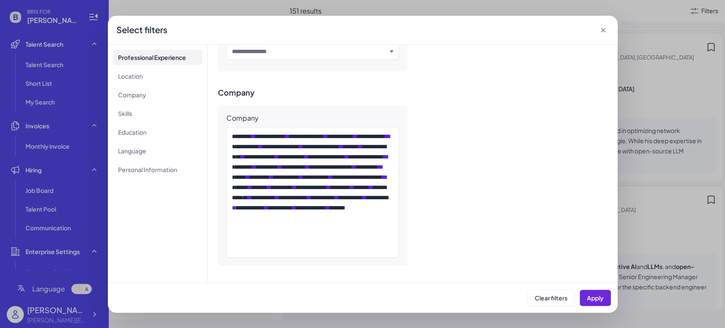
click at [603, 32] on icon at bounding box center [603, 30] width 8 height 8
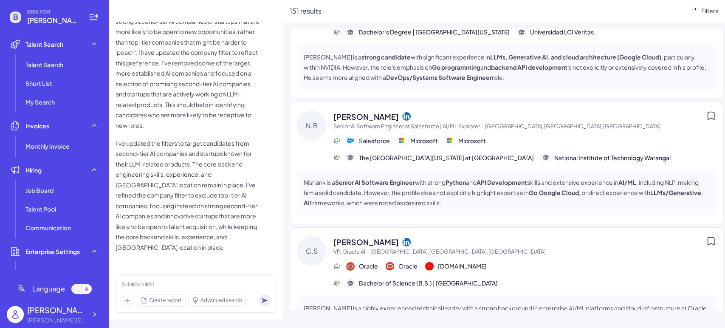
scroll to position [1226, 0]
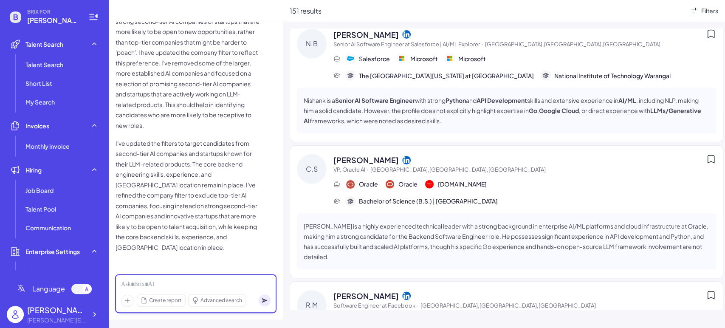
drag, startPoint x: 186, startPoint y: 286, endPoint x: 188, endPoint y: 281, distance: 5.7
click at [186, 282] on div at bounding box center [195, 284] width 149 height 9
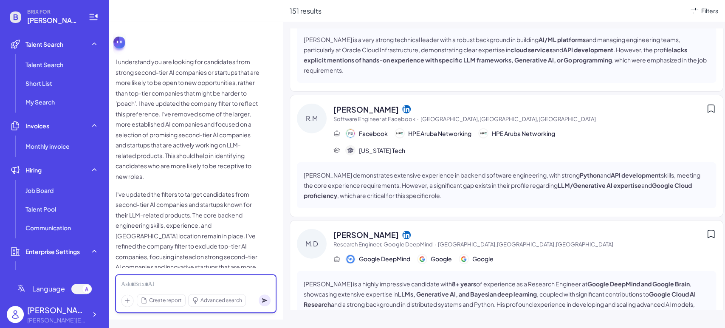
scroll to position [699, 0]
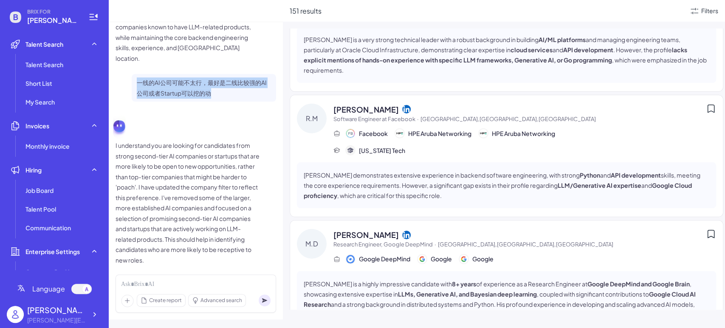
drag, startPoint x: 136, startPoint y: 99, endPoint x: 240, endPoint y: 130, distance: 108.1
click at [235, 198] on p "I understand you are looking for candidates from strong second-tier AI companie…" at bounding box center [188, 202] width 144 height 125
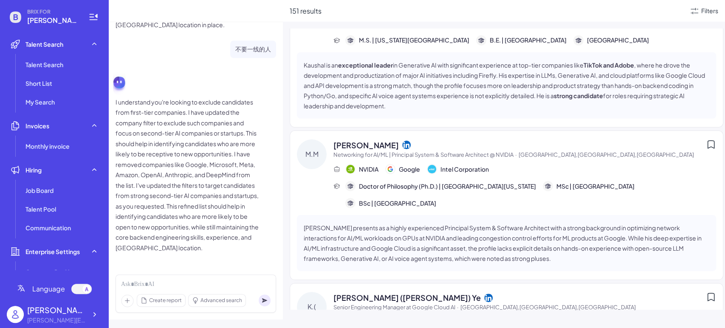
scroll to position [0, 0]
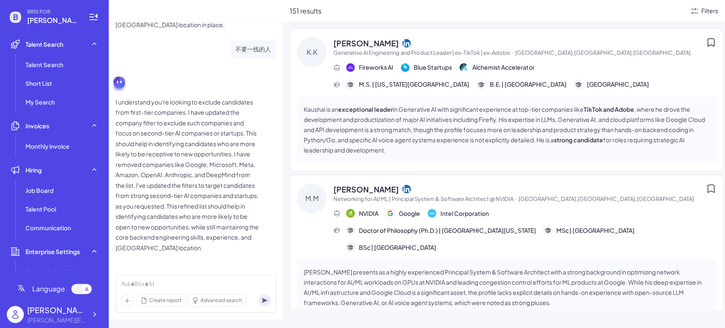
drag, startPoint x: 161, startPoint y: 279, endPoint x: 161, endPoint y: 285, distance: 5.1
click at [161, 276] on div "Create report Advanced search" at bounding box center [196, 293] width 161 height 38
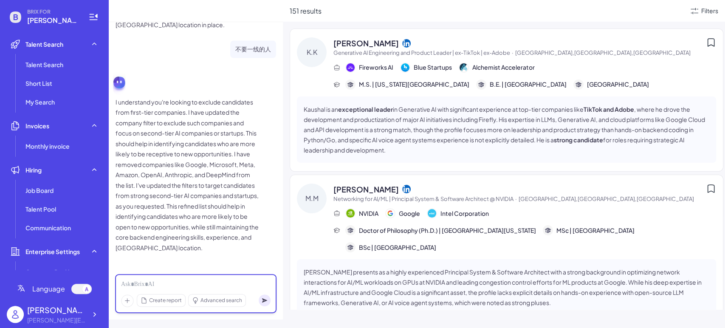
click at [159, 288] on div at bounding box center [195, 284] width 149 height 9
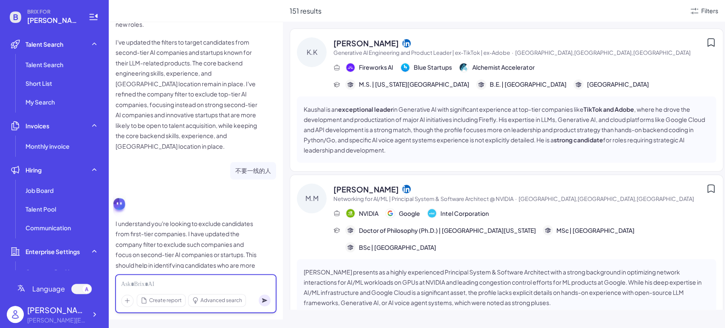
scroll to position [1076, 0]
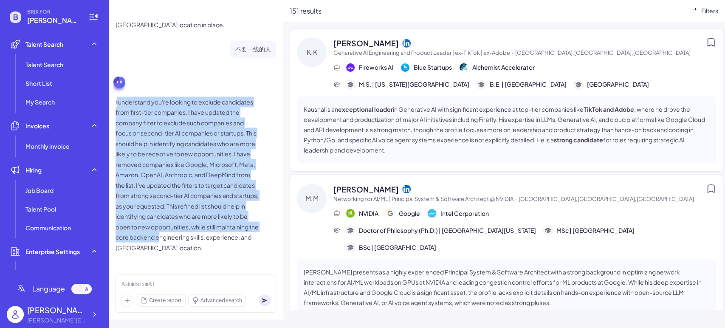
drag, startPoint x: 206, startPoint y: 139, endPoint x: 215, endPoint y: 245, distance: 105.7
click at [214, 240] on p "I understand you're looking to exclude candidates from first-tier companies. I …" at bounding box center [188, 174] width 144 height 156
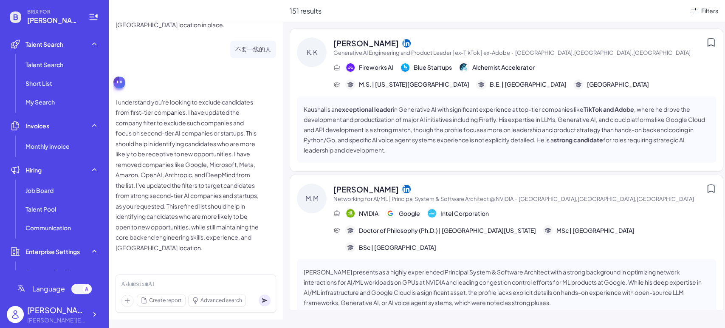
click at [193, 246] on p "I understand you're looking to exclude candidates from first-tier companies. I …" at bounding box center [188, 174] width 144 height 156
drag, startPoint x: 160, startPoint y: 121, endPoint x: 144, endPoint y: 140, distance: 24.7
drag, startPoint x: 144, startPoint y: 140, endPoint x: 141, endPoint y: 107, distance: 32.8
click at [128, 107] on p "I understand you're looking to exclude candidates from first-tier companies. I …" at bounding box center [188, 174] width 144 height 156
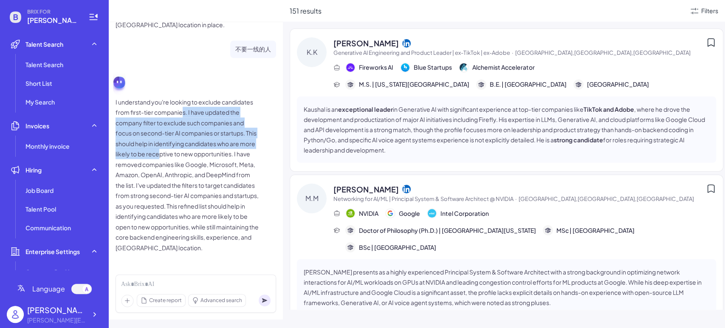
drag, startPoint x: 230, startPoint y: 127, endPoint x: 176, endPoint y: 149, distance: 58.1
click at [176, 149] on p "I understand you're looking to exclude candidates from first-tier companies. I …" at bounding box center [188, 174] width 144 height 156
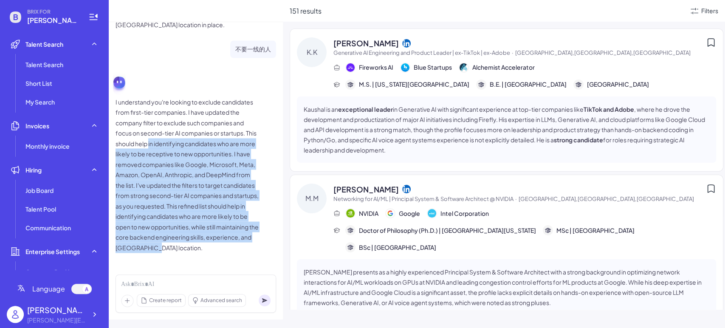
drag, startPoint x: 163, startPoint y: 144, endPoint x: 214, endPoint y: 254, distance: 120.8
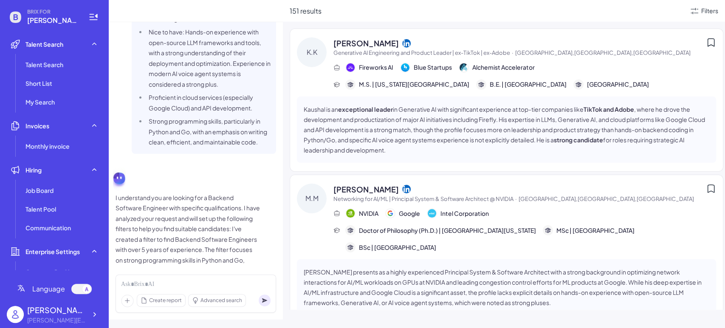
scroll to position [236, 0]
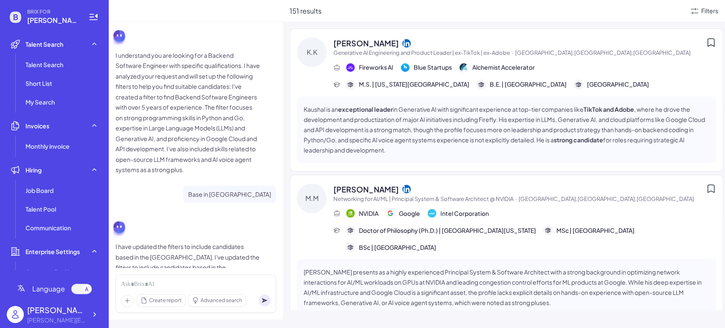
click at [181, 120] on p "I understand you are looking for a Backend Software Engineer with specific qual…" at bounding box center [188, 112] width 144 height 125
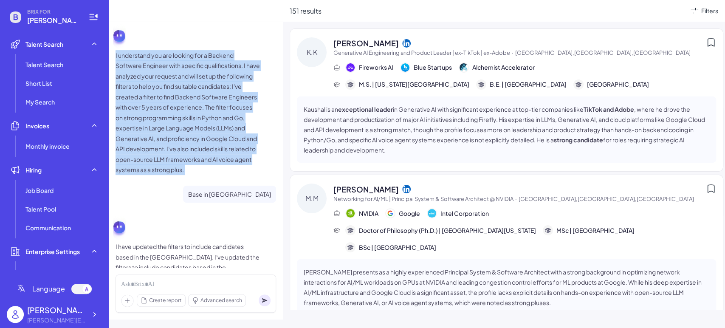
click at [181, 120] on p "I understand you are looking for a Backend Software Engineer with specific qual…" at bounding box center [188, 112] width 144 height 125
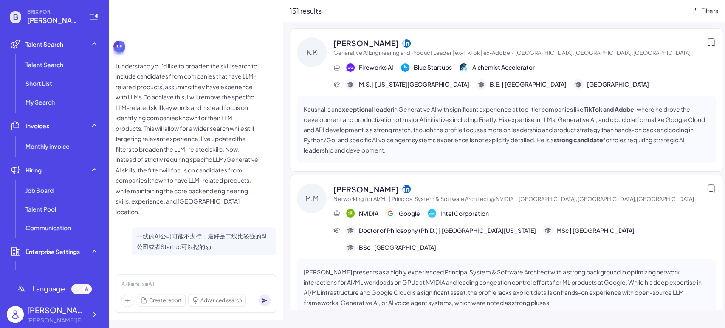
scroll to position [613, 0]
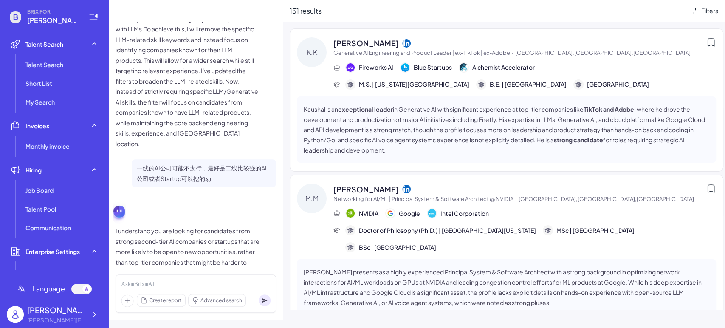
click at [187, 128] on p "I understand you'd like to broaden the skill search to include candidates from …" at bounding box center [188, 71] width 144 height 156
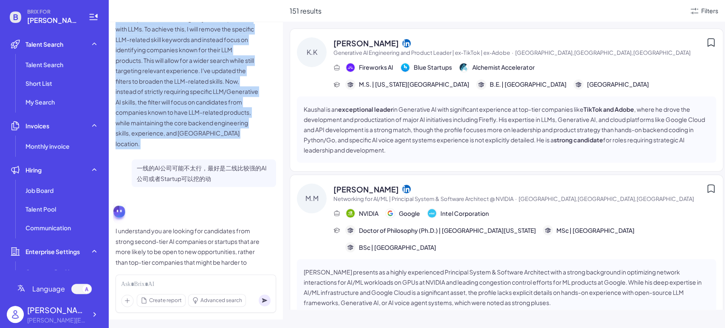
click at [187, 128] on p "I understand you'd like to broaden the skill search to include candidates from …" at bounding box center [188, 71] width 144 height 156
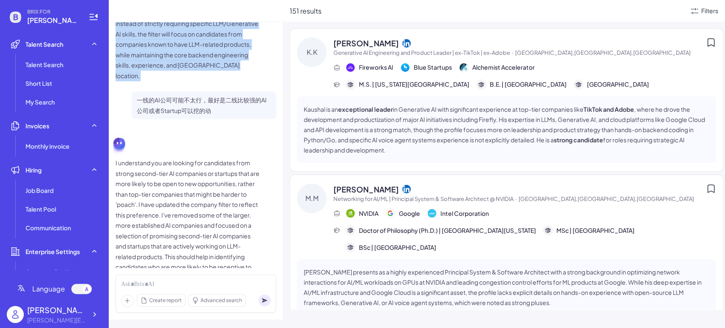
scroll to position [755, 0]
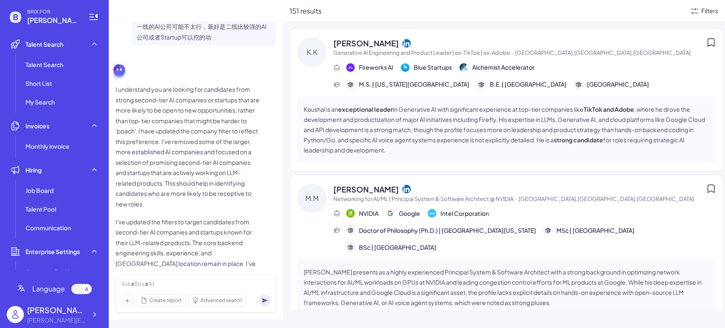
click at [195, 150] on p "I understand you are looking for candidates from strong second-tier AI companie…" at bounding box center [188, 146] width 144 height 125
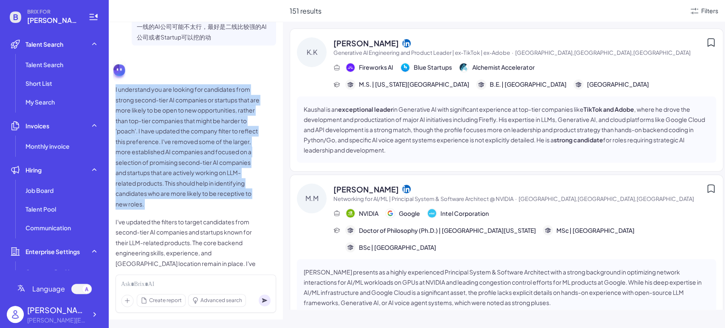
click at [195, 150] on p "I understand you are looking for candidates from strong second-tier AI companie…" at bounding box center [188, 146] width 144 height 125
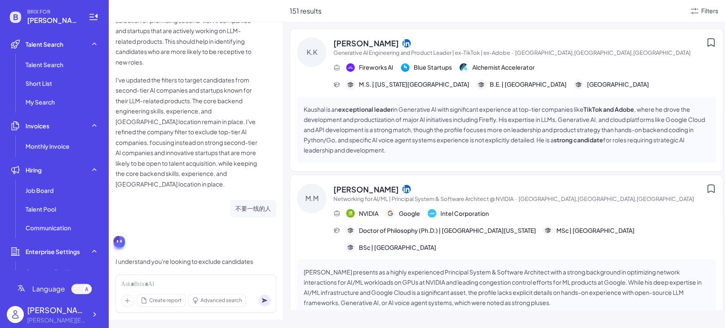
click at [195, 150] on p "I've updated the filters to target candidates from second-tier AI companies and…" at bounding box center [188, 132] width 144 height 115
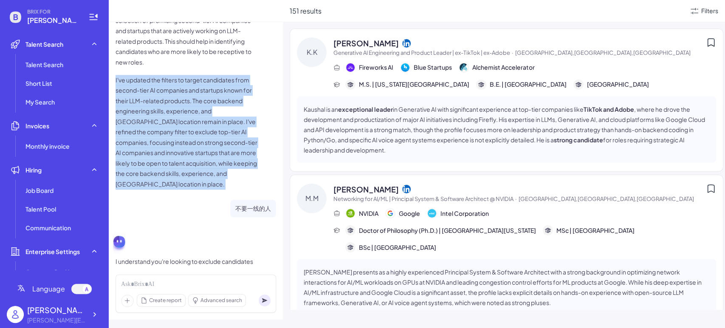
click at [195, 150] on p "I've updated the filters to target candidates from second-tier AI companies and…" at bounding box center [188, 132] width 144 height 115
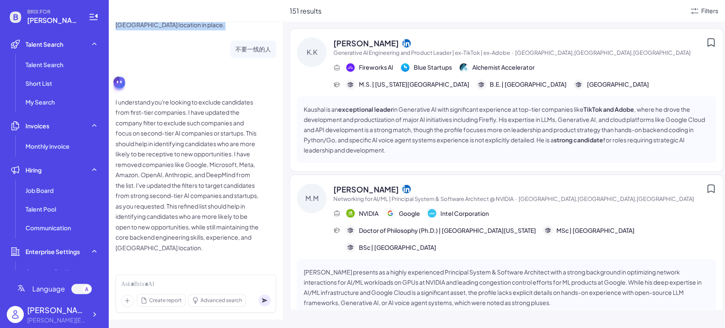
scroll to position [1076, 0]
click at [204, 163] on p "I understand you're looking to exclude candidates from first-tier companies. I …" at bounding box center [188, 174] width 144 height 156
click at [206, 197] on p "I understand you're looking to exclude candidates from first-tier companies. I …" at bounding box center [188, 174] width 144 height 156
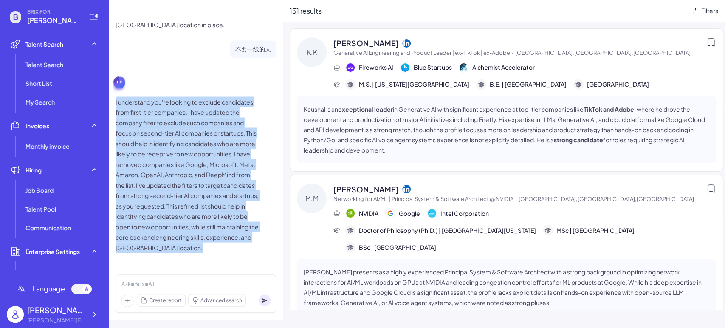
click at [206, 197] on p "I understand you're looking to exclude candidates from first-tier companies. I …" at bounding box center [188, 174] width 144 height 156
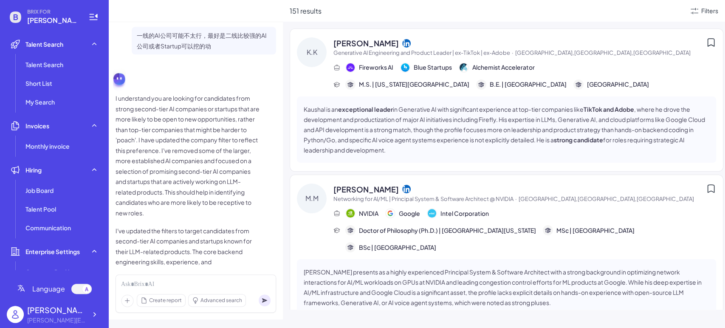
scroll to position [510, 0]
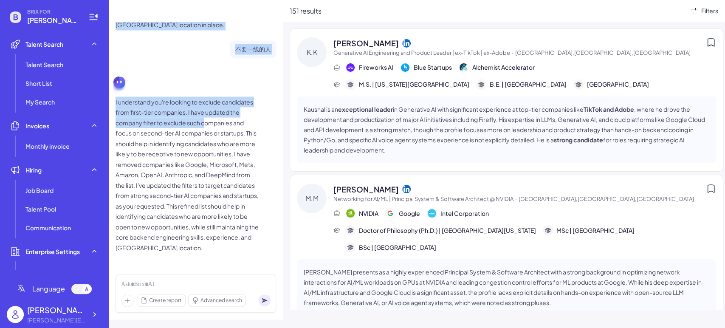
drag, startPoint x: 171, startPoint y: 128, endPoint x: 207, endPoint y: 132, distance: 35.8
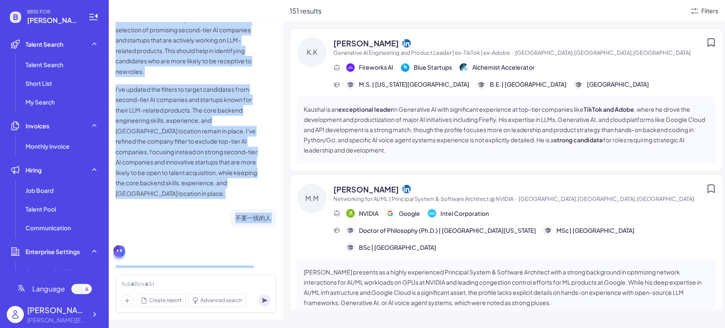
click at [205, 151] on p "I've updated the filters to target candidates from second-tier AI companies and…" at bounding box center [188, 141] width 144 height 115
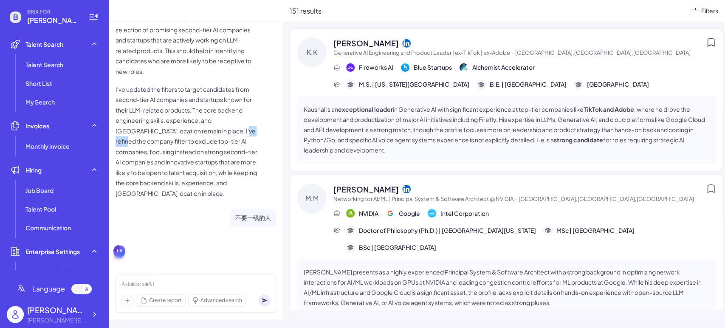
click at [205, 151] on p "I've updated the filters to target candidates from second-tier AI companies and…" at bounding box center [188, 141] width 144 height 115
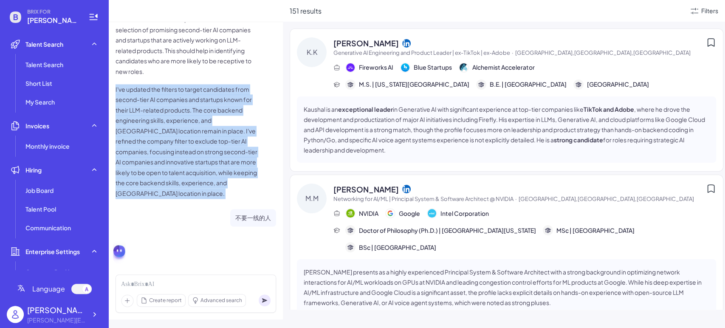
click at [205, 151] on p "I've updated the filters to target candidates from second-tier AI companies and…" at bounding box center [188, 141] width 144 height 115
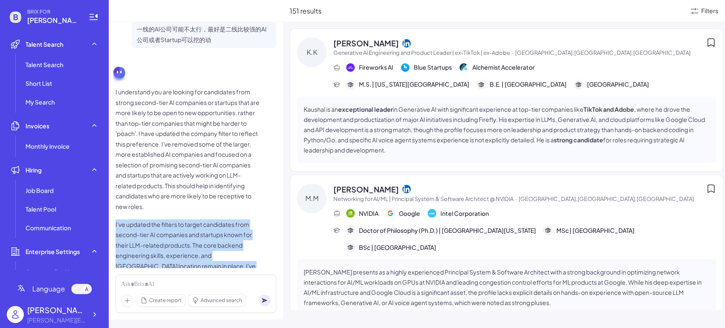
scroll to position [746, 0]
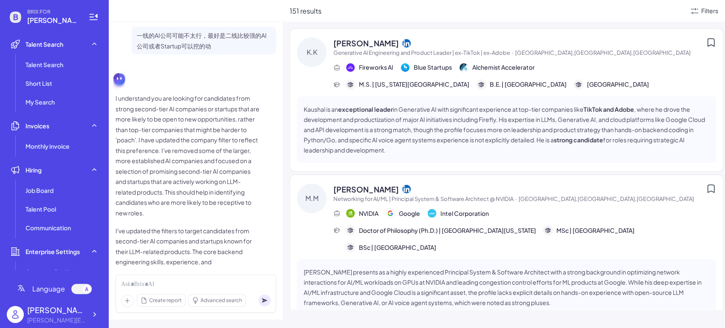
click at [206, 149] on p "I understand you are looking for candidates from strong second-tier AI companie…" at bounding box center [188, 155] width 144 height 125
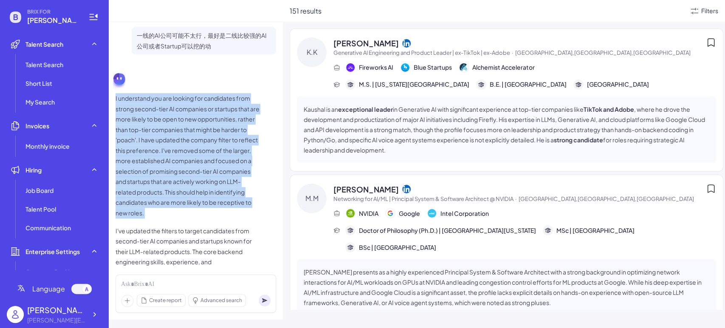
click at [206, 149] on p "I understand you are looking for candidates from strong second-tier AI companie…" at bounding box center [188, 155] width 144 height 125
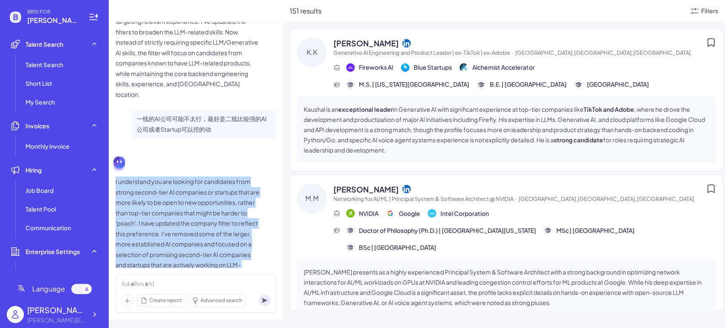
scroll to position [604, 0]
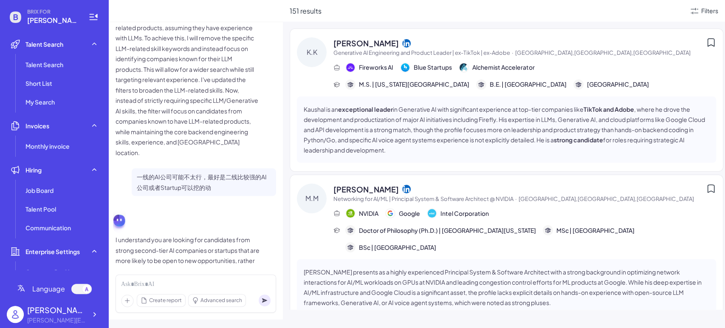
click at [208, 141] on p "I understand you'd like to broaden the skill search to include candidates from …" at bounding box center [188, 80] width 144 height 156
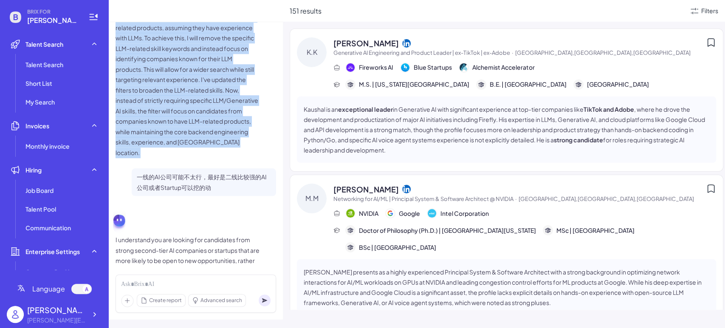
click at [208, 141] on p "I understand you'd like to broaden the skill search to include candidates from …" at bounding box center [188, 80] width 144 height 156
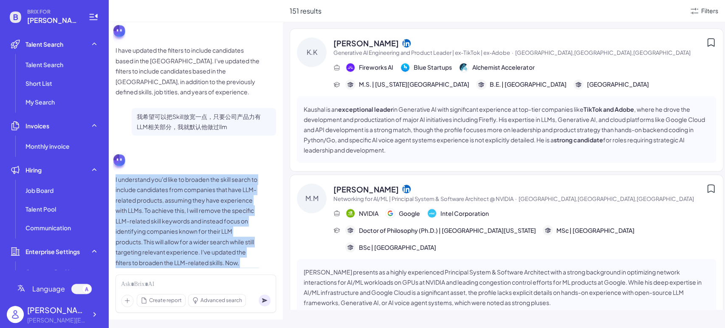
scroll to position [415, 0]
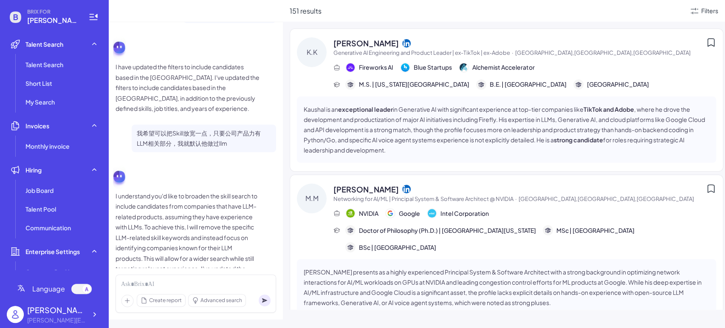
click at [214, 114] on p "I have updated the filters to include candidates based in the [GEOGRAPHIC_DATA]…" at bounding box center [188, 88] width 144 height 52
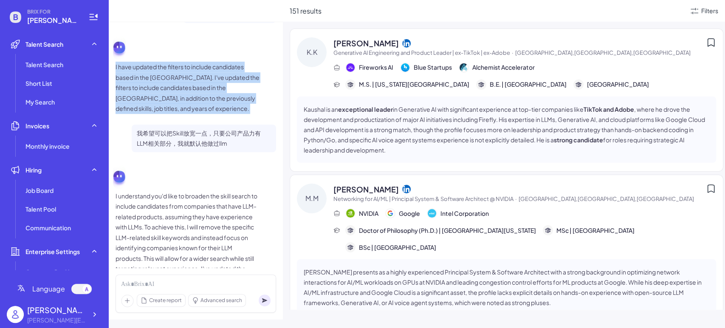
click at [214, 114] on p "I have updated the filters to include candidates based in the [GEOGRAPHIC_DATA]…" at bounding box center [188, 88] width 144 height 52
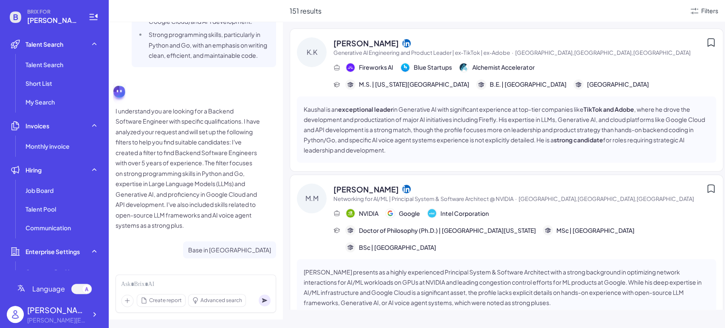
scroll to position [180, 0]
click at [215, 133] on p "I understand you are looking for a Backend Software Engineer with specific qual…" at bounding box center [188, 168] width 144 height 125
click at [216, 132] on p "I understand you are looking for a Backend Software Engineer with specific qual…" at bounding box center [188, 168] width 144 height 125
click at [217, 130] on p "I understand you are looking for a Backend Software Engineer with specific qual…" at bounding box center [188, 168] width 144 height 125
copy p "qualifications"
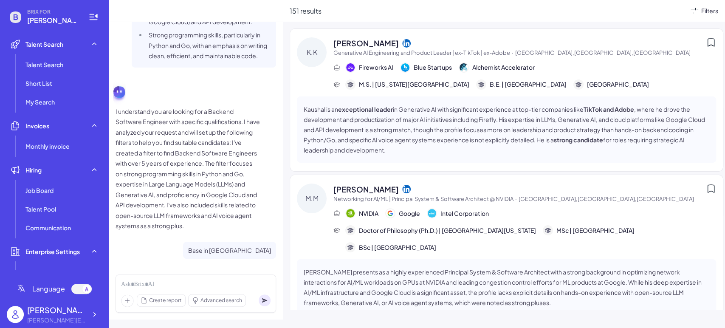
click at [652, 11] on div "Filters" at bounding box center [709, 10] width 17 height 9
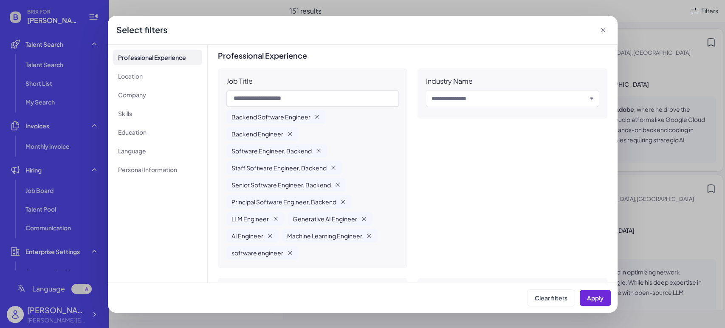
click at [604, 29] on icon at bounding box center [603, 30] width 8 height 8
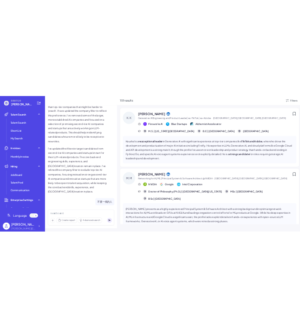
scroll to position [1076, 0]
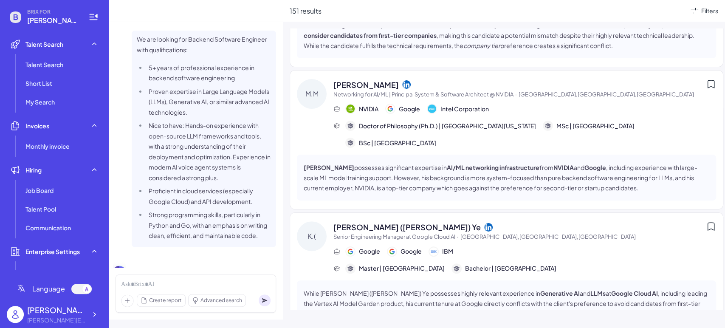
click at [215, 178] on li "Nice to have: Hands-on experience with open-source LLM frameworks and tools, wi…" at bounding box center [208, 151] width 124 height 62
click at [54, 65] on span "Talent Search" at bounding box center [44, 64] width 38 height 8
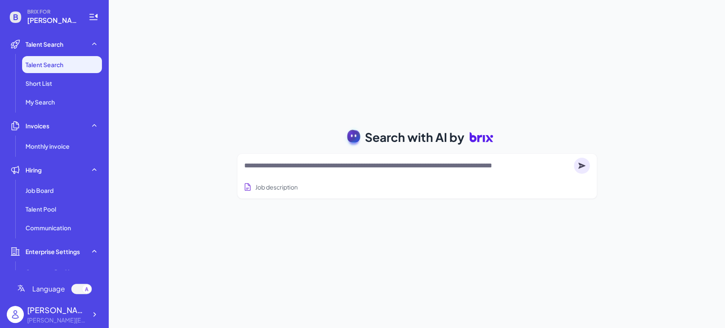
click at [299, 168] on textarea at bounding box center [407, 166] width 326 height 10
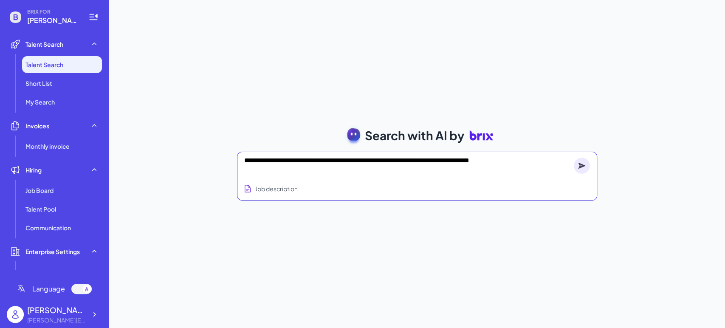
type textarea "**********"
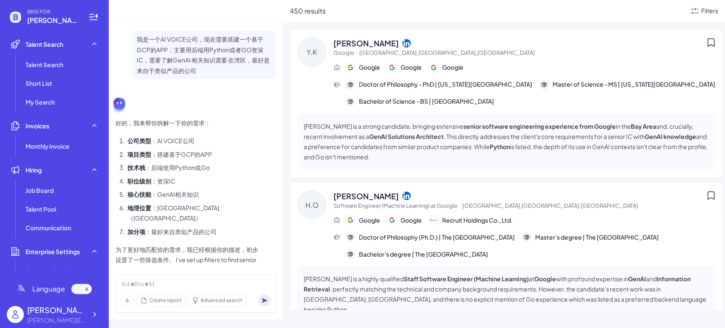
scroll to position [54, 0]
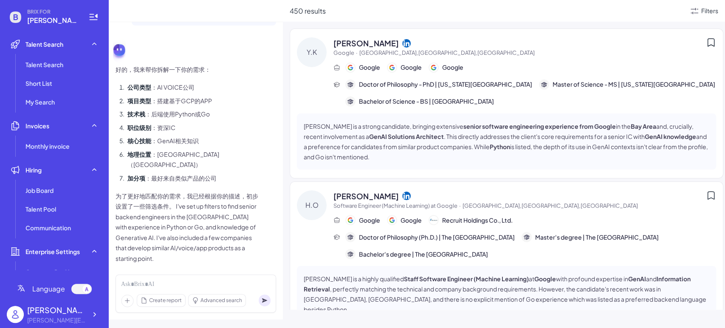
click at [299, 13] on icon at bounding box center [694, 11] width 10 height 10
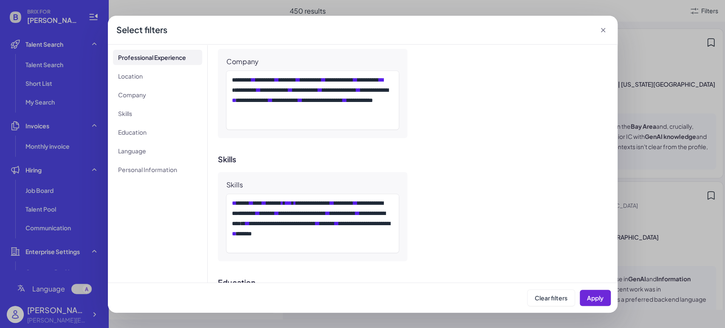
scroll to position [566, 0]
click at [299, 30] on icon at bounding box center [603, 30] width 8 height 8
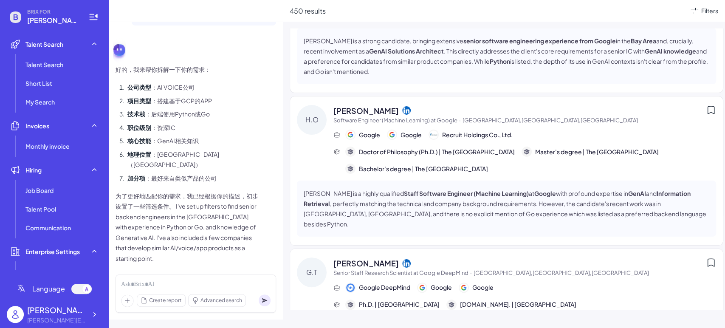
scroll to position [0, 0]
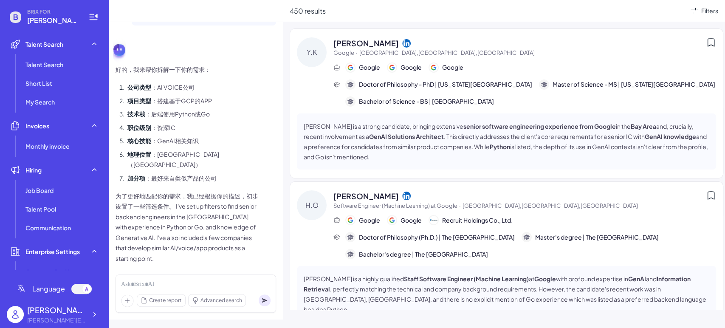
click at [299, 51] on span "[GEOGRAPHIC_DATA],[GEOGRAPHIC_DATA],[GEOGRAPHIC_DATA]" at bounding box center [446, 52] width 175 height 7
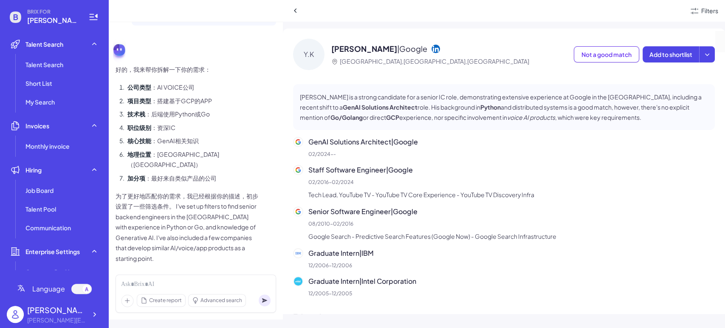
scroll to position [94, 0]
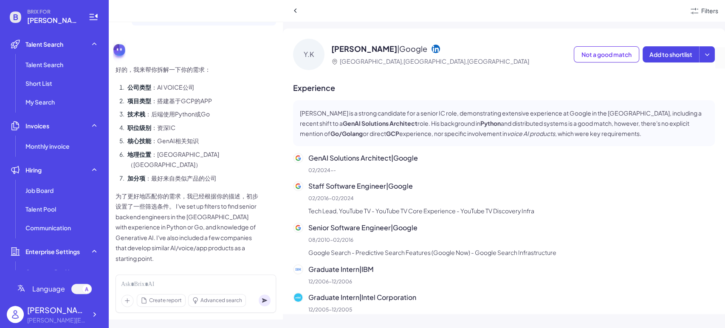
click at [299, 121] on strong "Python" at bounding box center [490, 123] width 20 height 8
drag, startPoint x: 337, startPoint y: 131, endPoint x: 599, endPoint y: 119, distance: 262.3
click at [299, 119] on p "Younggyun Koh is a strong candidate for a senior IC role, demonstrating extensi…" at bounding box center [504, 123] width 408 height 31
click at [299, 170] on p "02/2024 - -" at bounding box center [511, 170] width 406 height 8
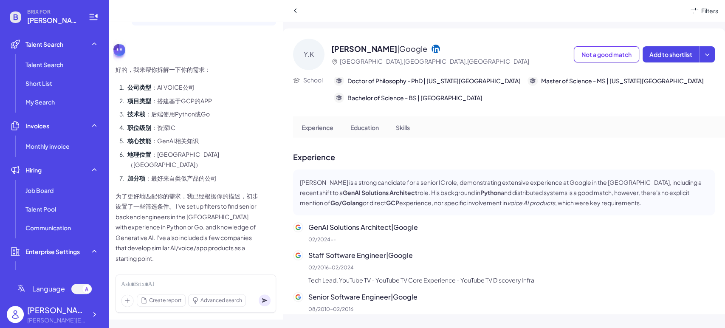
scroll to position [0, 0]
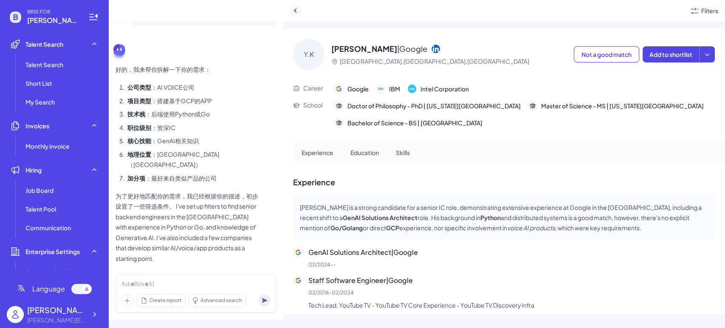
click at [299, 9] on icon at bounding box center [295, 10] width 8 height 8
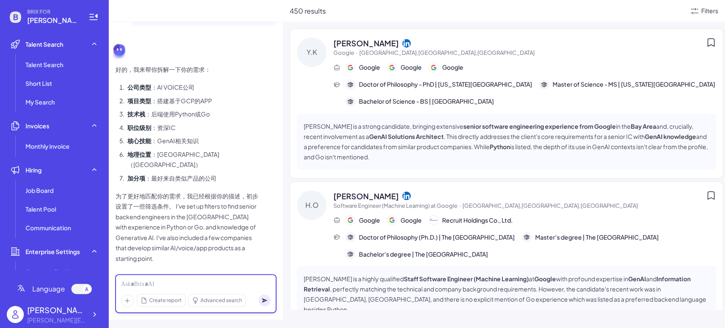
click at [244, 283] on div at bounding box center [195, 284] width 149 height 9
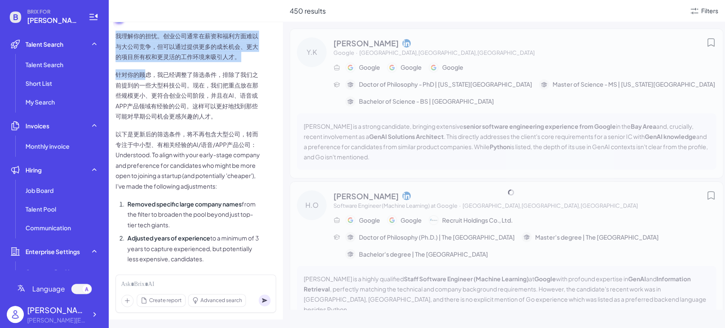
scroll to position [360, 0]
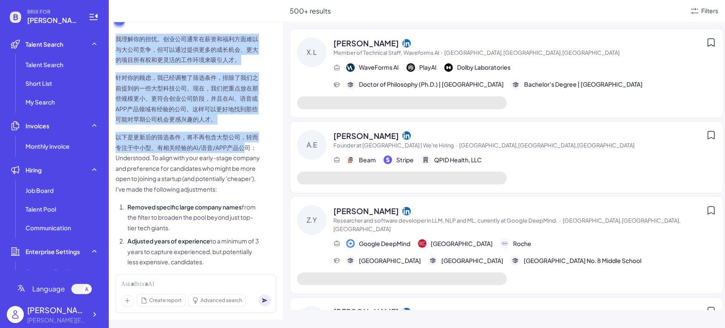
drag, startPoint x: 116, startPoint y: 25, endPoint x: 251, endPoint y: 139, distance: 176.5
click at [251, 139] on span "我理解你的担忧。创业公司通常在薪资和福利方面难以与大公司竞争，但可以通过提供更多的成长机会、更大的项目所有权和更灵活的工作环境来吸引人才。 针对你的顾虑，我已…" at bounding box center [188, 192] width 144 height 317
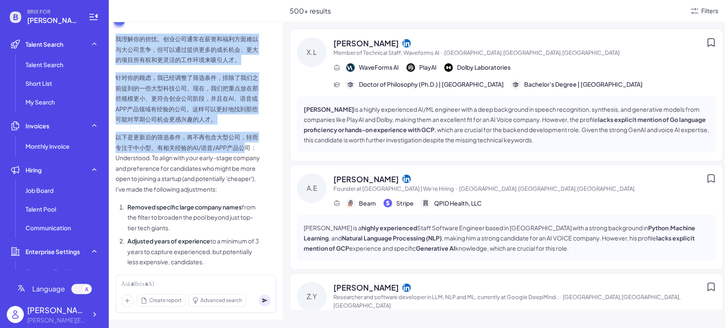
click at [229, 140] on p "以下是更新后的筛选条件，将不再包含大型公司，转而专注于中小型、有相关经验的AI/语音/APP产品公司： Understood. To align with y…" at bounding box center [188, 163] width 144 height 62
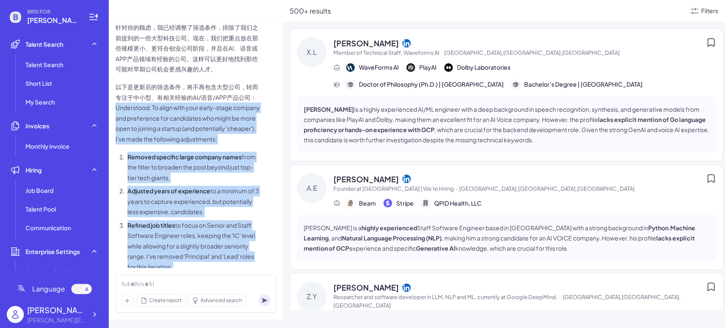
scroll to position [458, 0]
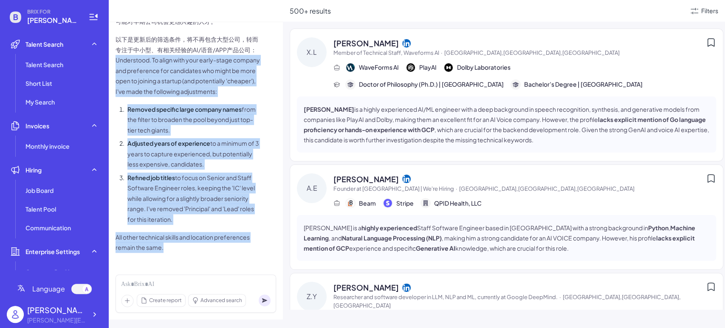
drag, startPoint x: 129, startPoint y: 95, endPoint x: 229, endPoint y: 219, distance: 159.8
click at [229, 219] on span "我理解你的担忧。创业公司通常在薪资和福利方面难以与大公司竞争，但可以通过提供更多的成长机会、更大的项目所有权和更灵活的工作环境来吸引人才。 针对你的顾虑，我已…" at bounding box center [188, 94] width 144 height 317
click at [229, 218] on li "Refined job titles to focus on Senior and Staff Software Engineer roles, keepin…" at bounding box center [192, 198] width 135 height 52
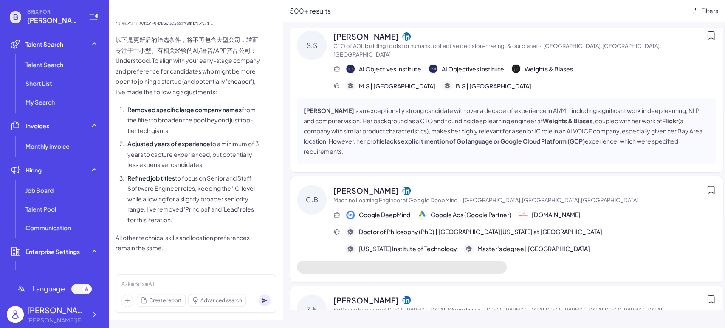
scroll to position [1404, 0]
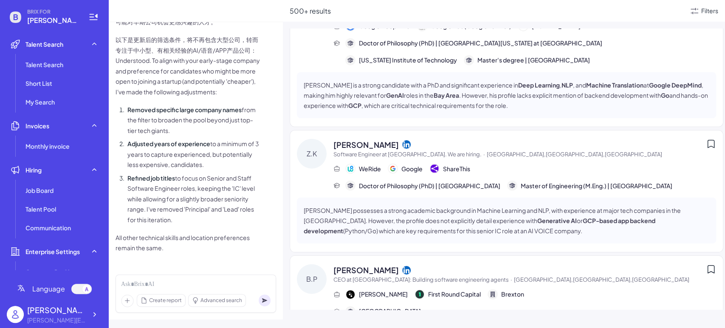
click at [299, 9] on icon at bounding box center [694, 11] width 10 height 10
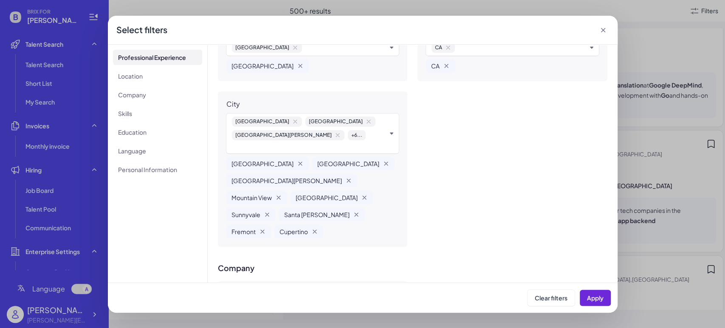
scroll to position [377, 0]
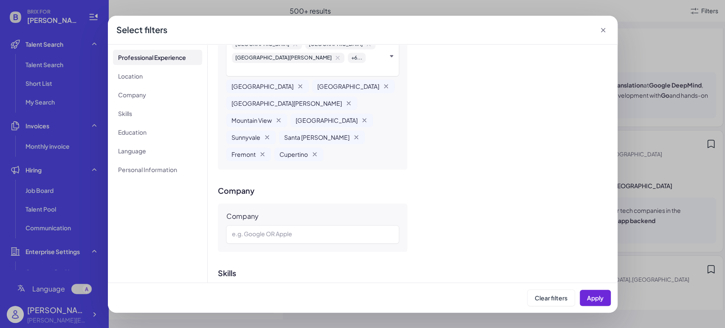
click at [299, 29] on icon at bounding box center [603, 30] width 8 height 8
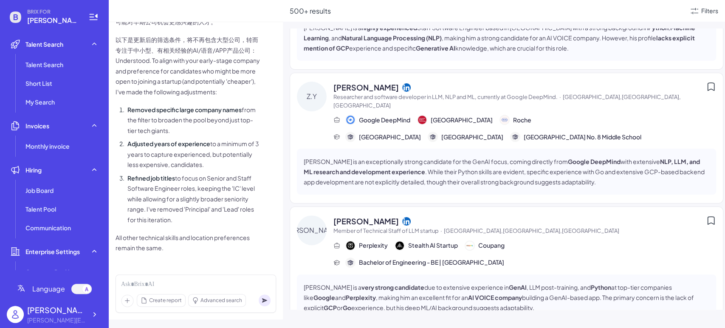
scroll to position [0, 0]
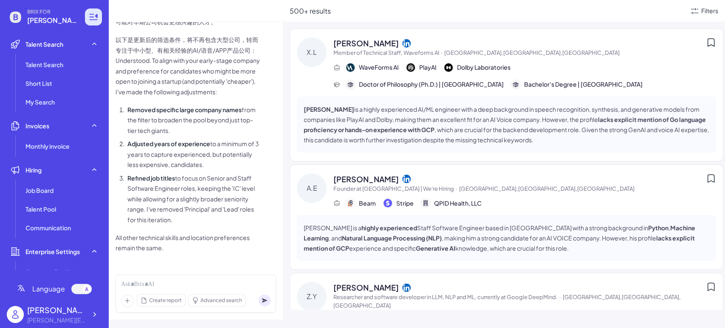
click at [85, 17] on div at bounding box center [93, 16] width 17 height 17
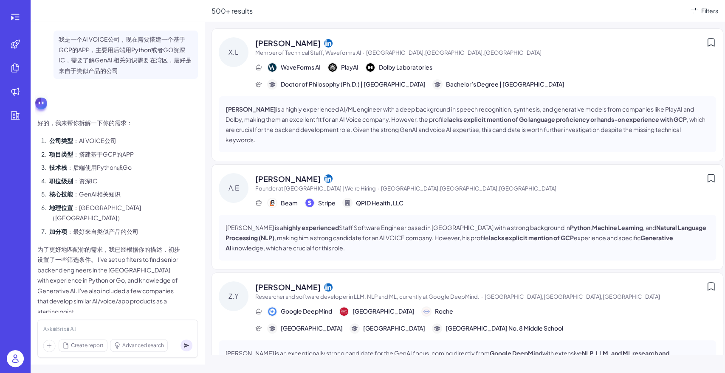
click at [299, 188] on span "[GEOGRAPHIC_DATA],[GEOGRAPHIC_DATA],[GEOGRAPHIC_DATA]" at bounding box center [468, 188] width 175 height 7
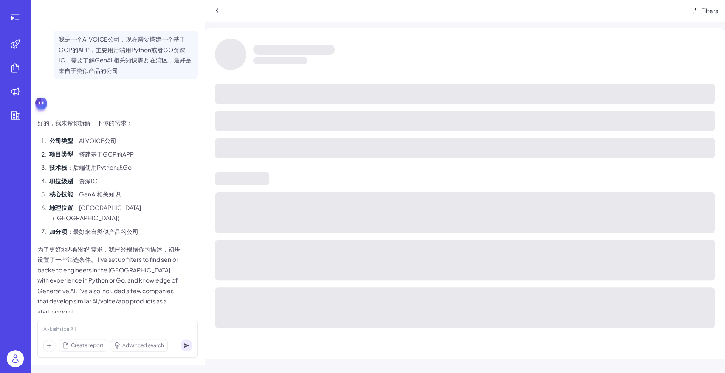
drag, startPoint x: 485, startPoint y: 127, endPoint x: 490, endPoint y: 127, distance: 5.1
click at [299, 127] on div at bounding box center [465, 121] width 500 height 20
